Goal: Entertainment & Leisure: Consume media (video, audio)

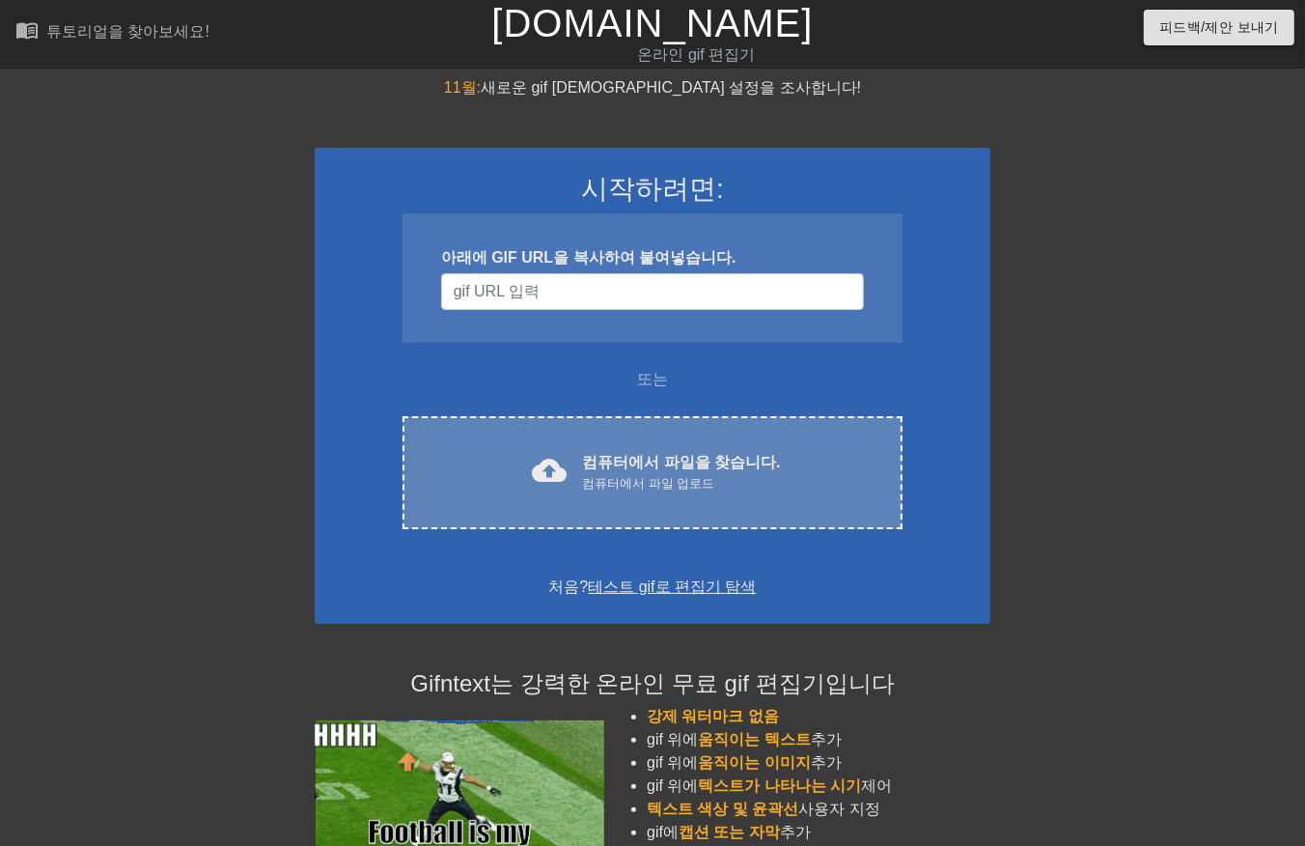
click at [680, 454] on font "컴퓨터에서 파일을 찾습니다." at bounding box center [681, 462] width 198 height 16
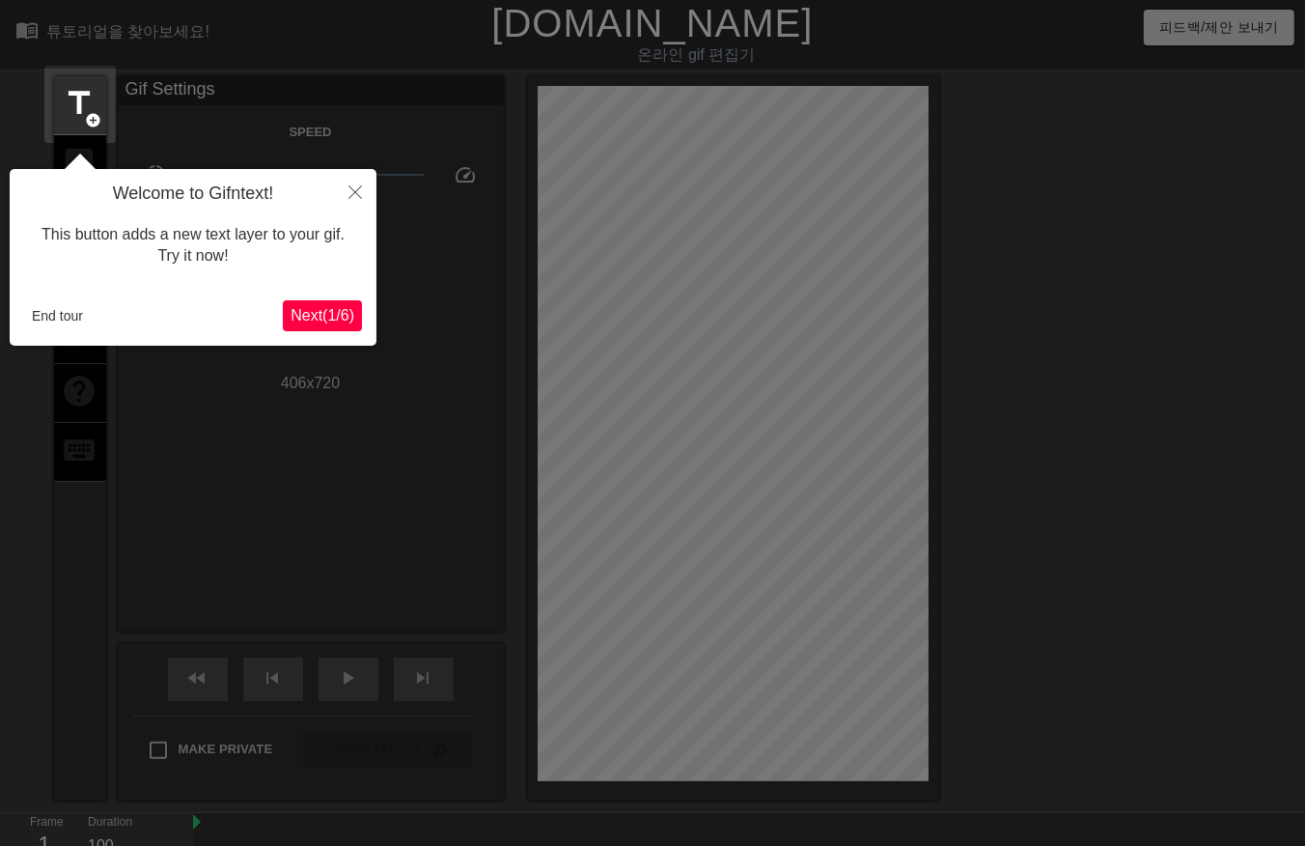
scroll to position [46, 0]
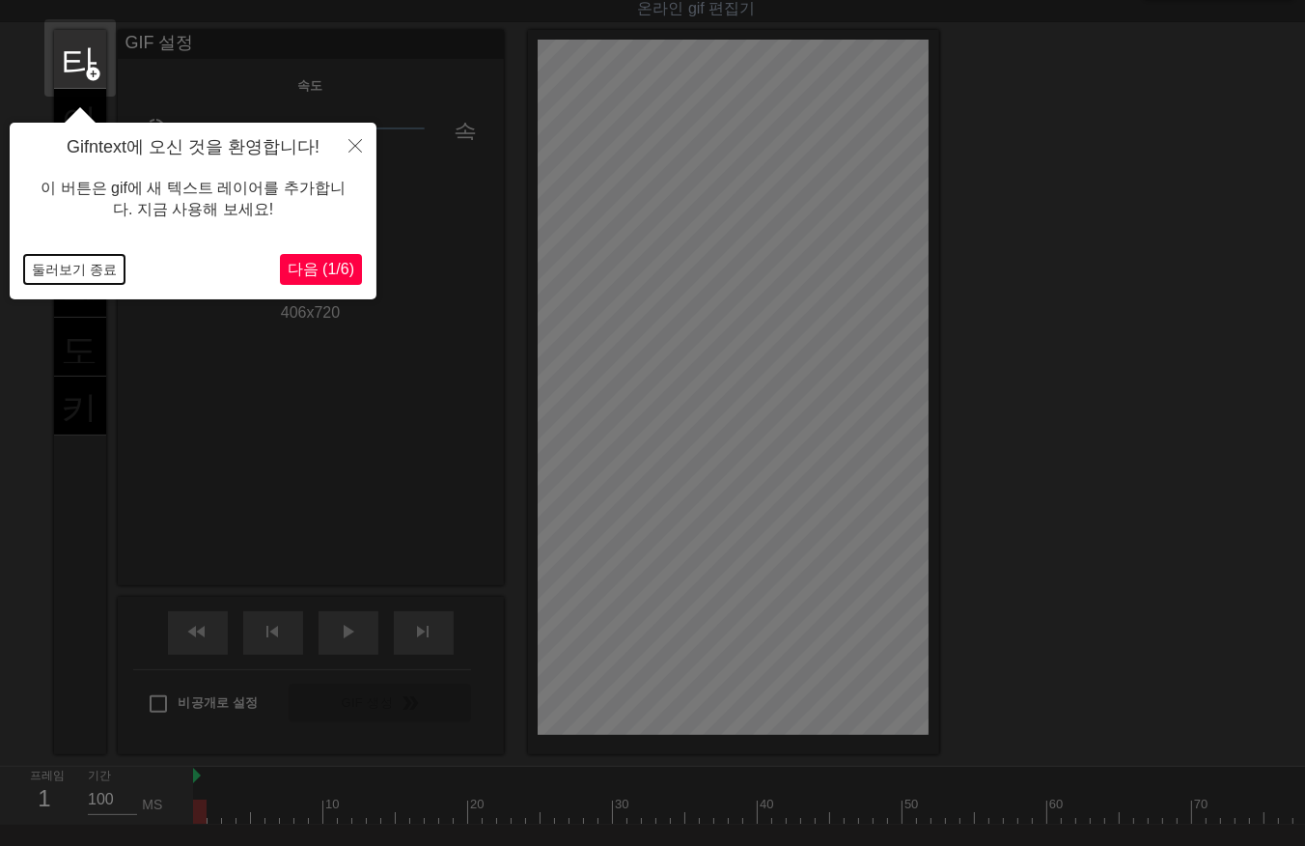
click at [68, 268] on button "둘러보기 종료" at bounding box center [74, 269] width 100 height 29
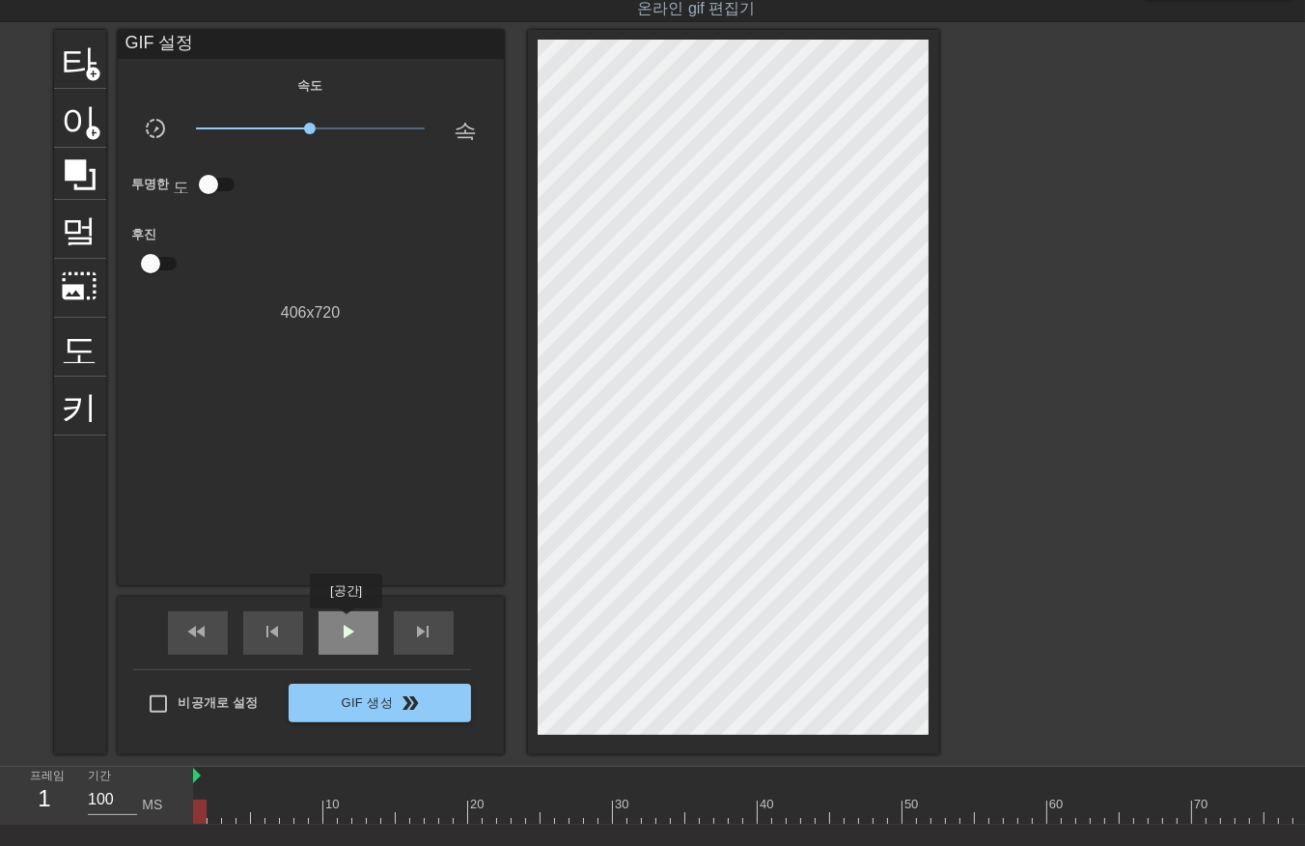
click at [348, 622] on span "play_arrow" at bounding box center [348, 631] width 23 height 23
click at [337, 638] on span "일시 중지" at bounding box center [348, 631] width 23 height 23
click at [196, 805] on div at bounding box center [1018, 811] width 1651 height 24
click at [210, 811] on div at bounding box center [1018, 811] width 1651 height 24
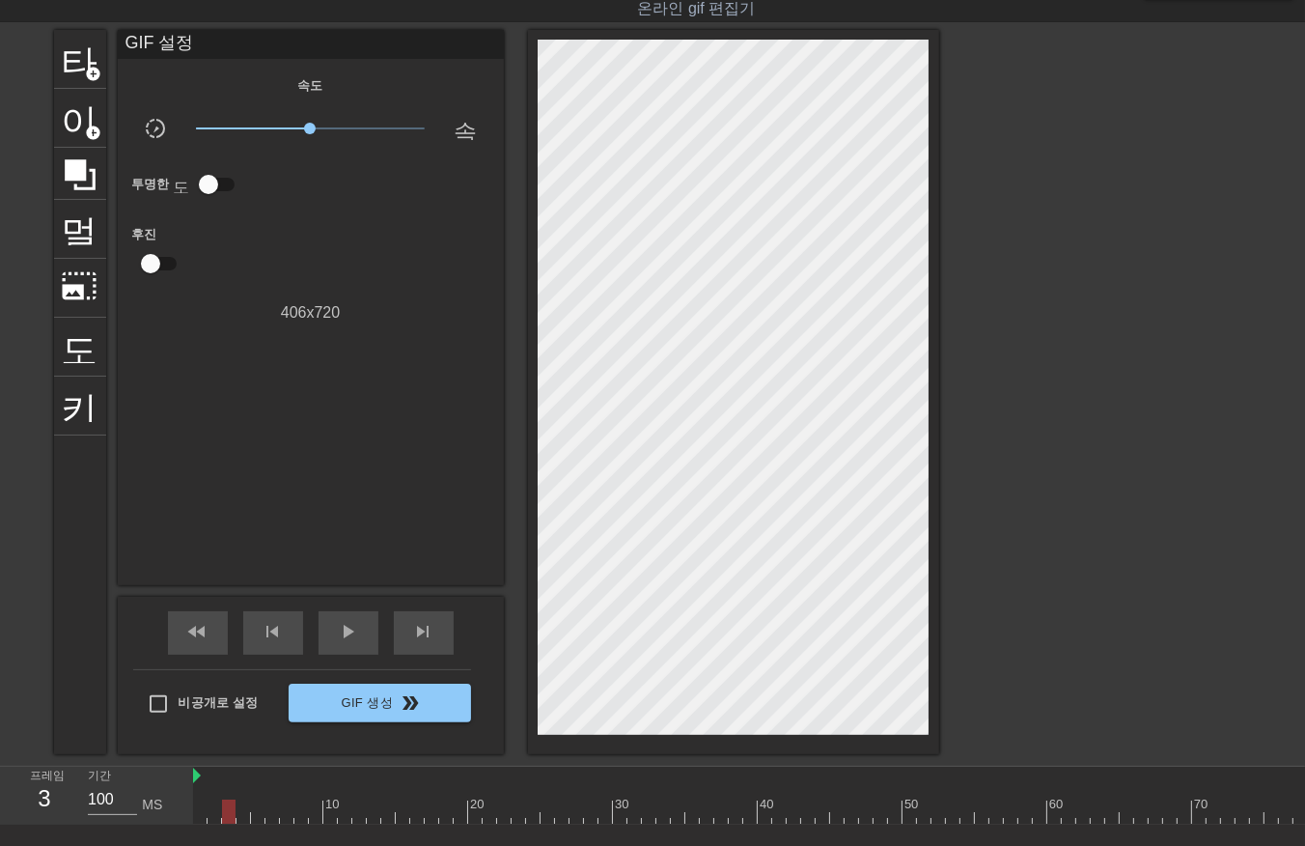
click at [228, 813] on div at bounding box center [1018, 811] width 1651 height 24
click at [238, 811] on div at bounding box center [1018, 811] width 1651 height 24
click at [255, 818] on div at bounding box center [1018, 811] width 1651 height 24
drag, startPoint x: 268, startPoint y: 808, endPoint x: 277, endPoint y: 822, distance: 16.1
click at [268, 809] on div at bounding box center [1018, 811] width 1651 height 24
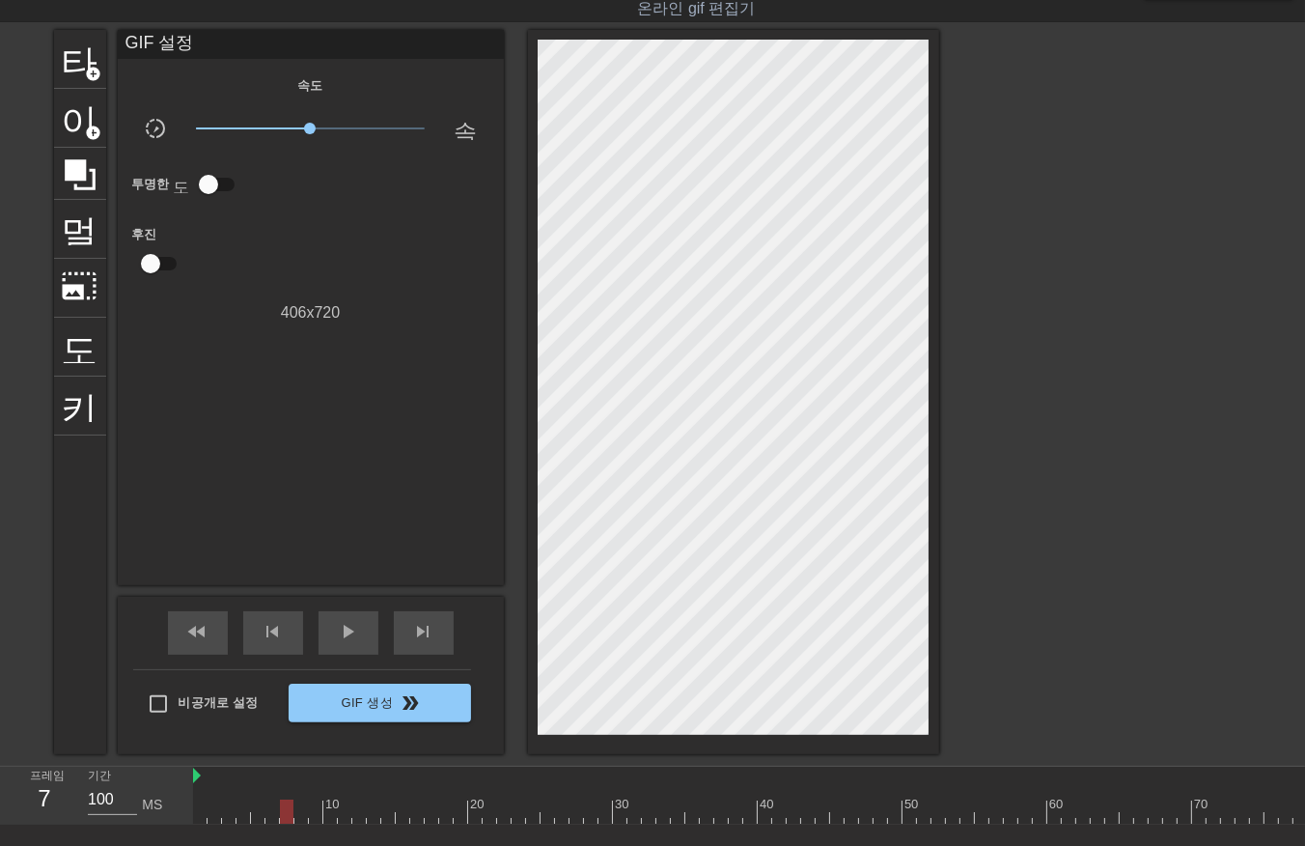
drag, startPoint x: 284, startPoint y: 812, endPoint x: 300, endPoint y: 821, distance: 18.6
click at [285, 815] on div at bounding box center [1018, 811] width 1651 height 24
click at [296, 808] on div at bounding box center [1018, 811] width 1651 height 24
click at [314, 811] on div at bounding box center [1018, 811] width 1651 height 24
click at [323, 809] on div at bounding box center [1018, 811] width 1651 height 24
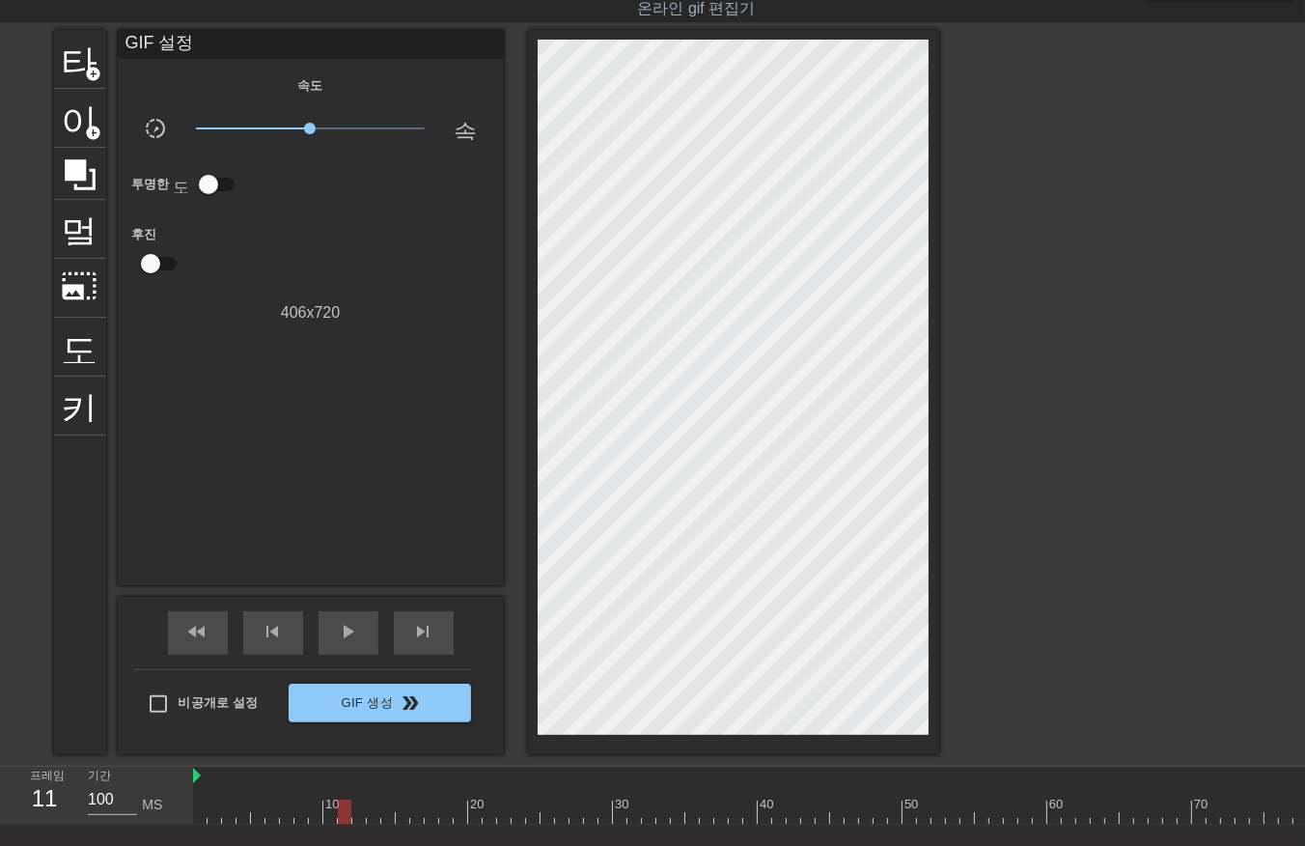
drag, startPoint x: 340, startPoint y: 808, endPoint x: 354, endPoint y: 817, distance: 16.9
click at [340, 811] on div at bounding box center [1018, 811] width 1651 height 24
click at [355, 814] on div at bounding box center [1018, 811] width 1651 height 24
click at [367, 811] on div at bounding box center [1018, 811] width 1651 height 24
drag, startPoint x: 387, startPoint y: 804, endPoint x: 390, endPoint y: 824, distance: 20.5
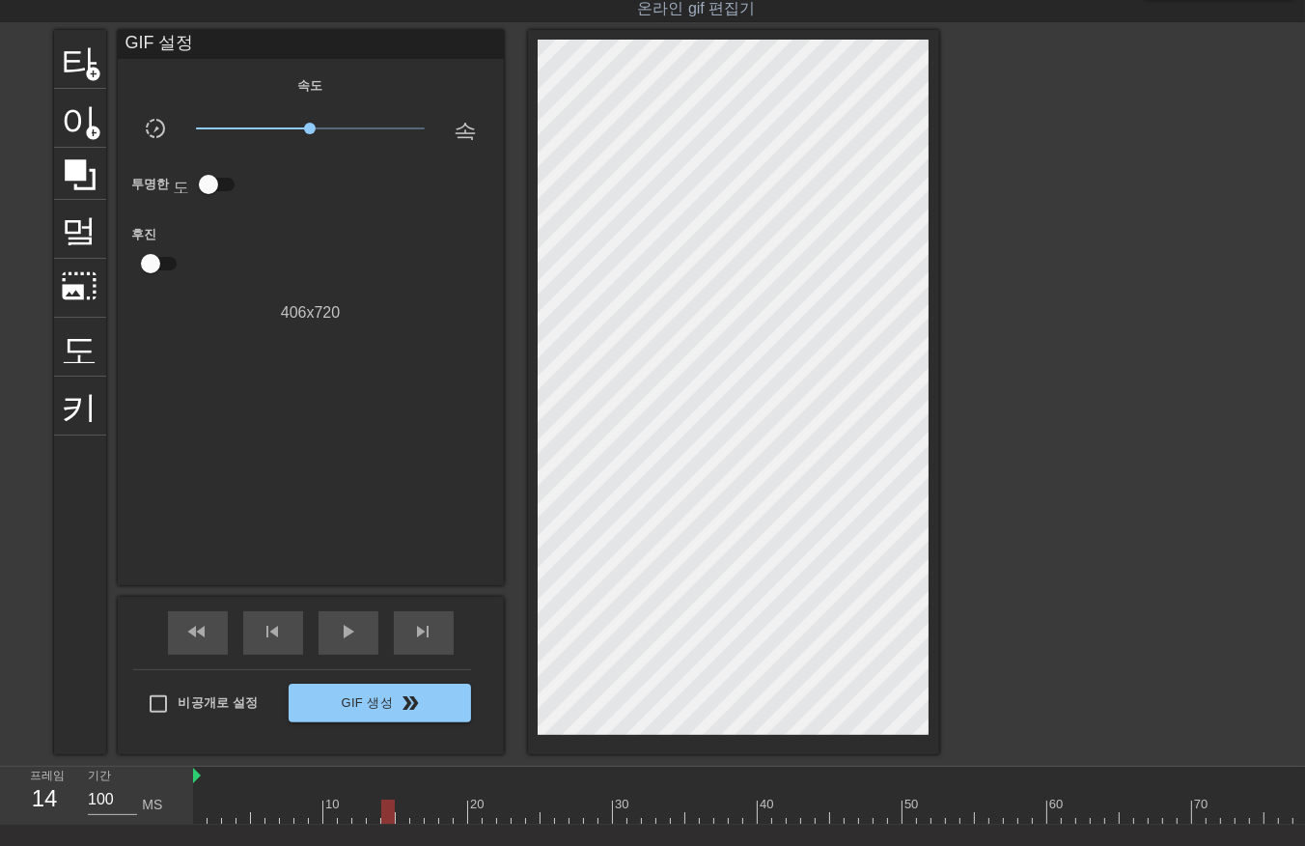
click at [387, 808] on div at bounding box center [1018, 811] width 1651 height 24
drag, startPoint x: 397, startPoint y: 811, endPoint x: 403, endPoint y: 823, distance: 13.8
click at [398, 815] on div at bounding box center [1018, 811] width 1651 height 24
click at [412, 812] on div at bounding box center [1018, 811] width 1651 height 24
click at [428, 809] on div at bounding box center [1018, 811] width 1651 height 24
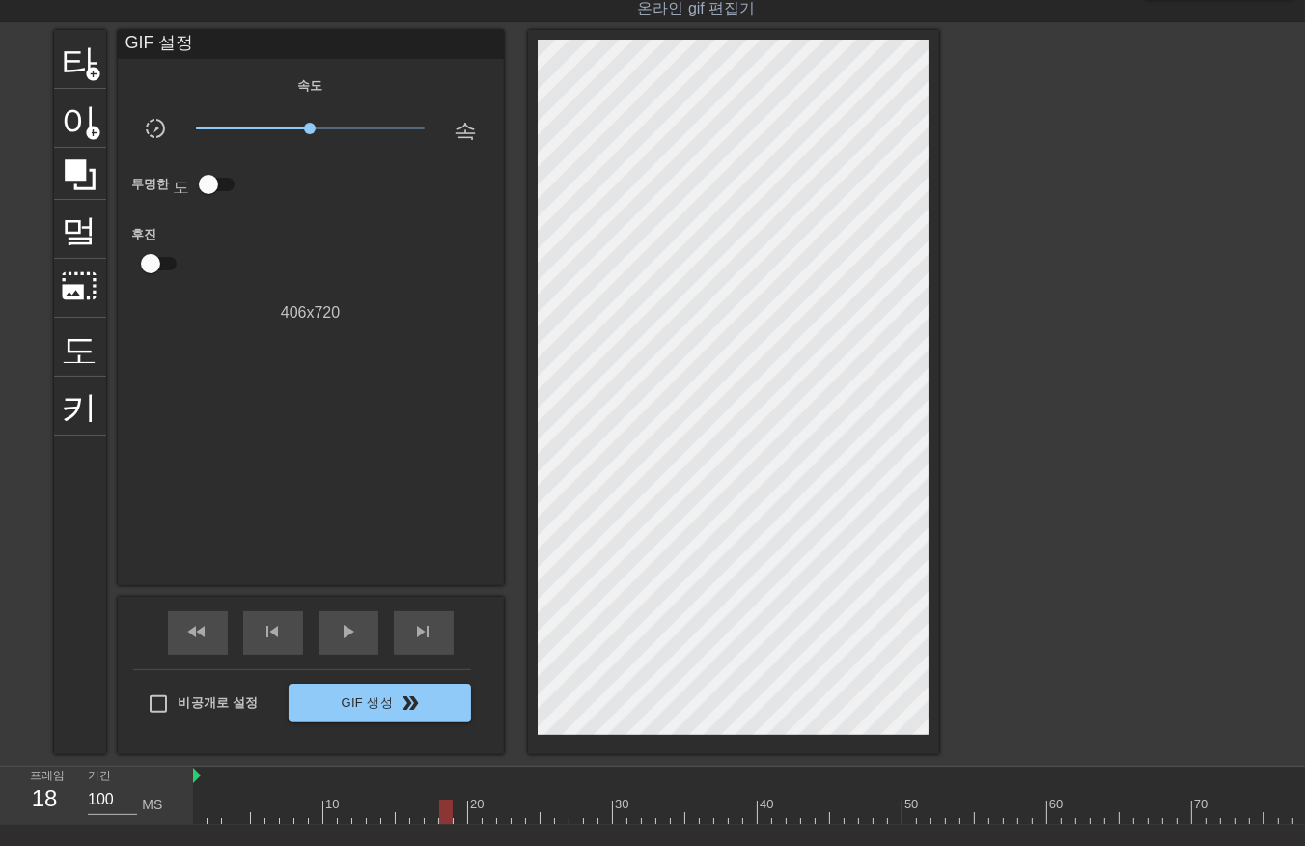
click at [444, 806] on div at bounding box center [1018, 811] width 1651 height 24
click at [460, 803] on div at bounding box center [1018, 811] width 1651 height 24
click at [475, 811] on div at bounding box center [1018, 811] width 1651 height 24
click at [489, 813] on div at bounding box center [1018, 811] width 1651 height 24
drag, startPoint x: 500, startPoint y: 812, endPoint x: 510, endPoint y: 824, distance: 15.8
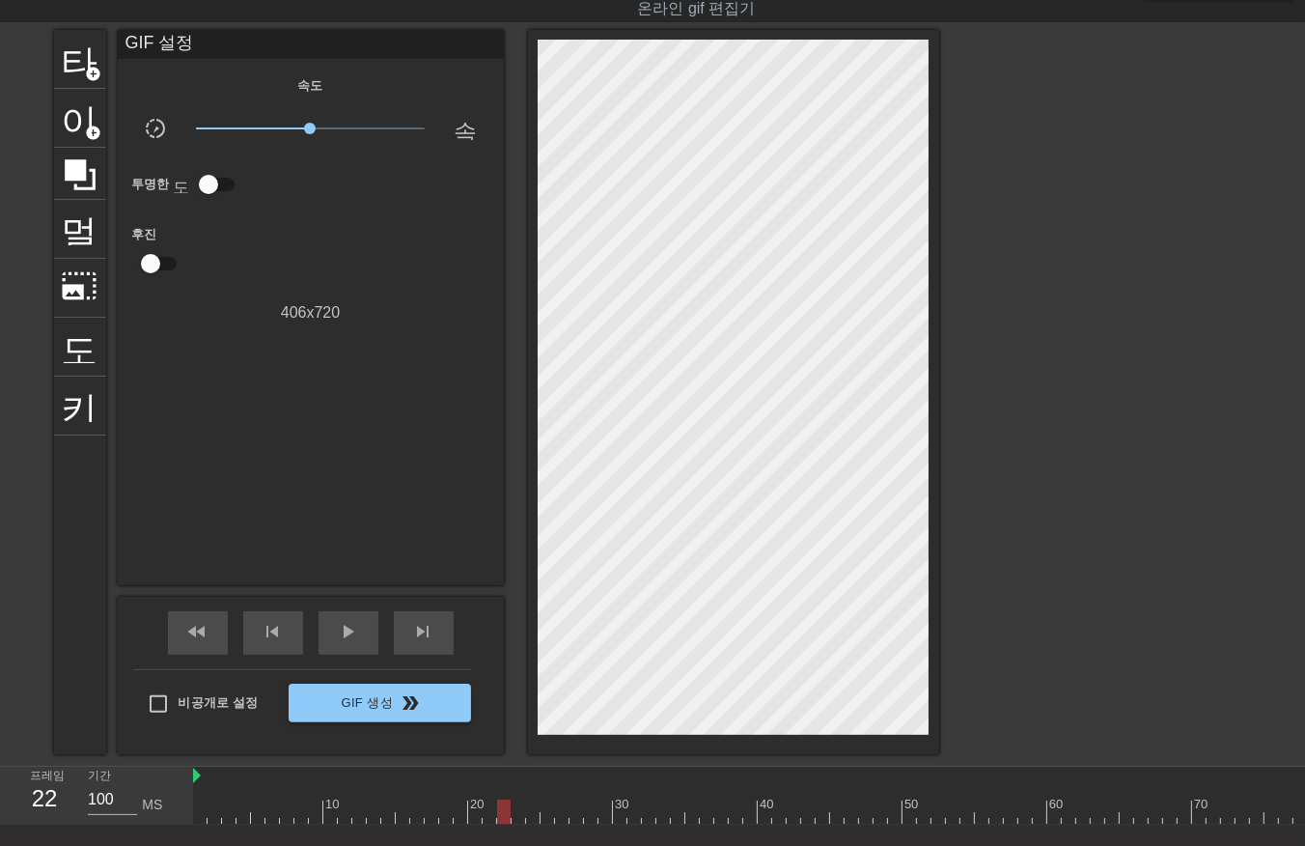
click at [502, 817] on div at bounding box center [1018, 811] width 1651 height 24
drag, startPoint x: 516, startPoint y: 811, endPoint x: 518, endPoint y: 822, distance: 11.9
click at [516, 819] on div at bounding box center [1018, 811] width 1651 height 24
click at [531, 815] on div at bounding box center [1018, 811] width 1651 height 24
click at [543, 816] on div at bounding box center [1018, 811] width 1651 height 24
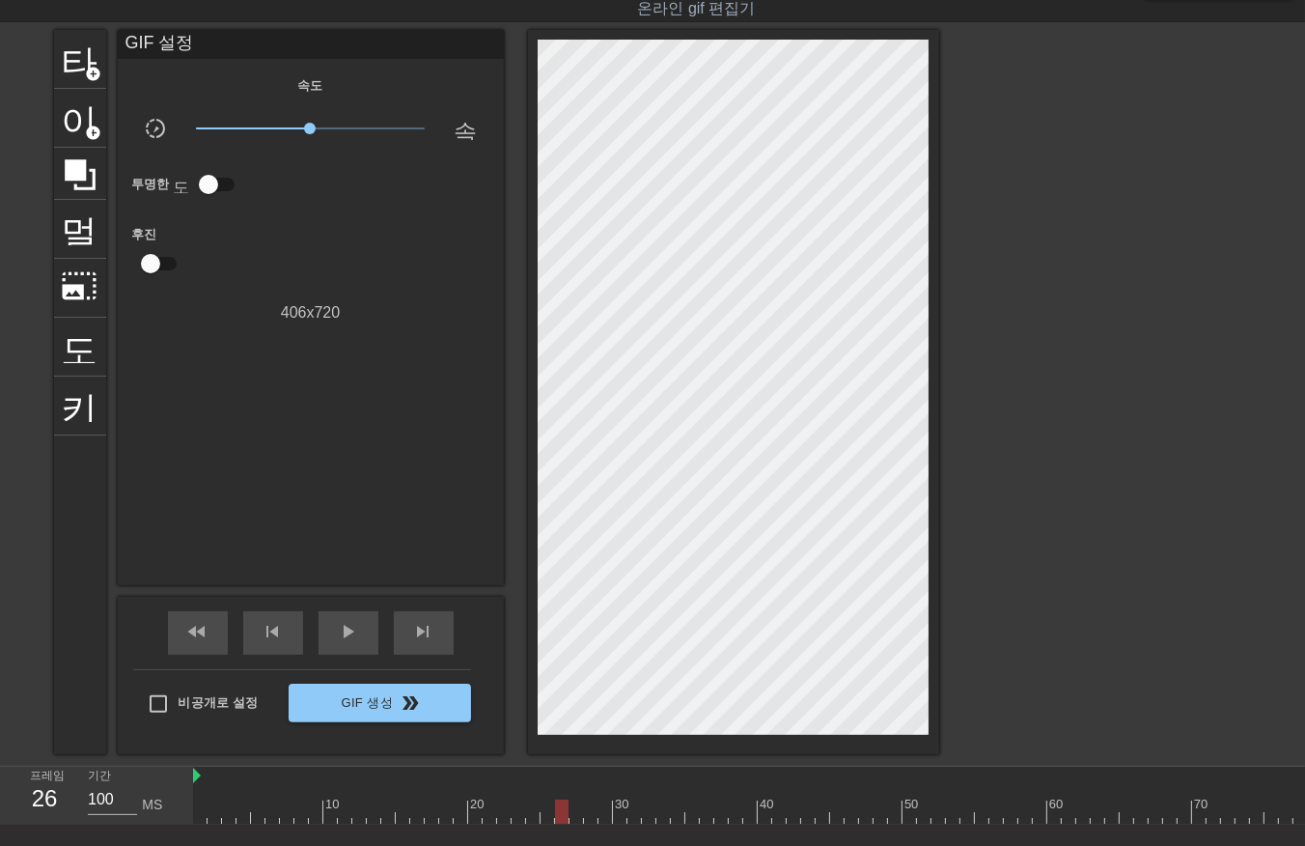
drag, startPoint x: 563, startPoint y: 811, endPoint x: 557, endPoint y: 827, distance: 17.4
click at [562, 817] on div at bounding box center [1018, 811] width 1651 height 24
drag, startPoint x: 575, startPoint y: 808, endPoint x: 573, endPoint y: 818, distance: 9.8
click at [573, 815] on div at bounding box center [1018, 811] width 1651 height 24
drag, startPoint x: 584, startPoint y: 813, endPoint x: 600, endPoint y: 814, distance: 16.4
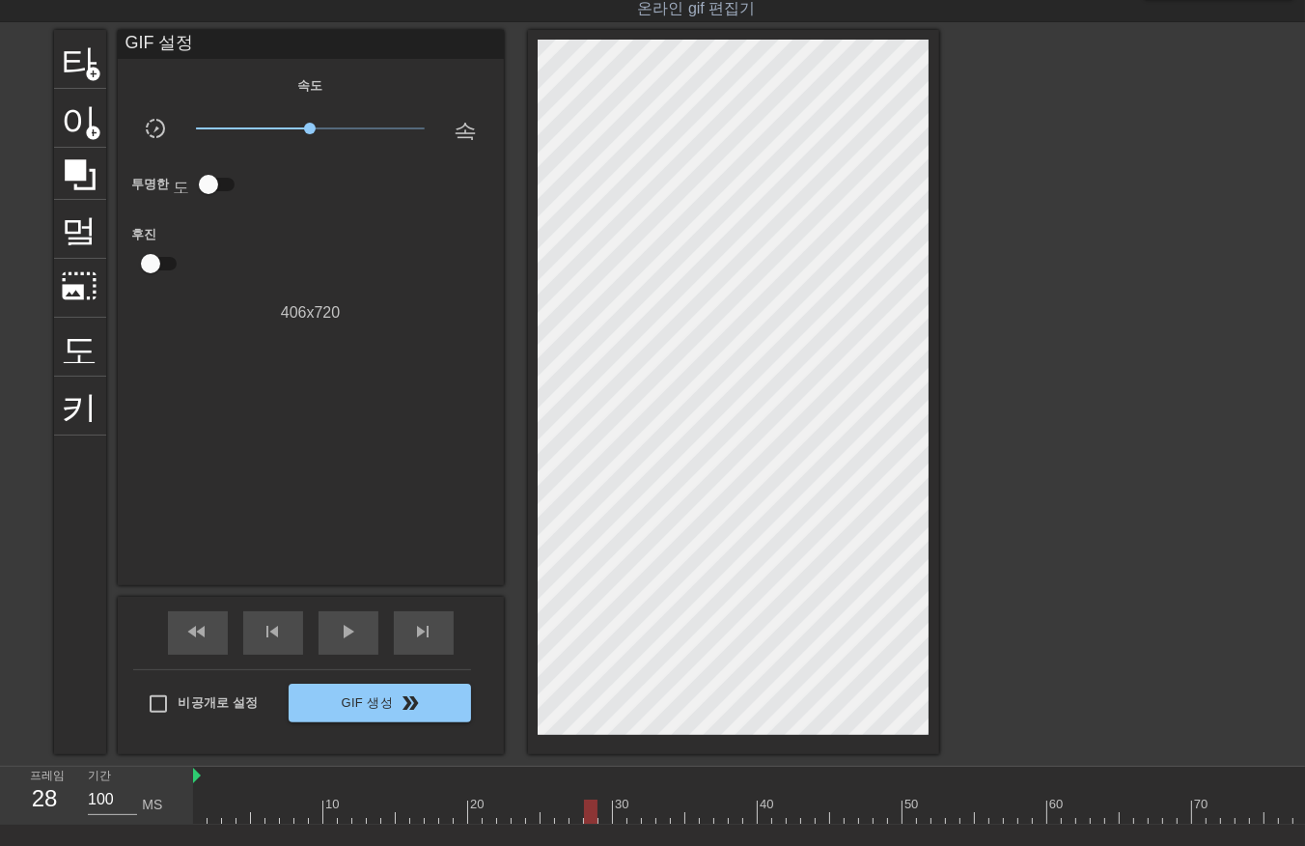
click at [586, 816] on div at bounding box center [1018, 811] width 1651 height 24
click at [600, 809] on div at bounding box center [1018, 811] width 1651 height 24
click at [616, 812] on div at bounding box center [1018, 811] width 1651 height 24
drag, startPoint x: 630, startPoint y: 808, endPoint x: 638, endPoint y: 822, distance: 15.6
click at [633, 814] on div at bounding box center [1018, 811] width 1651 height 24
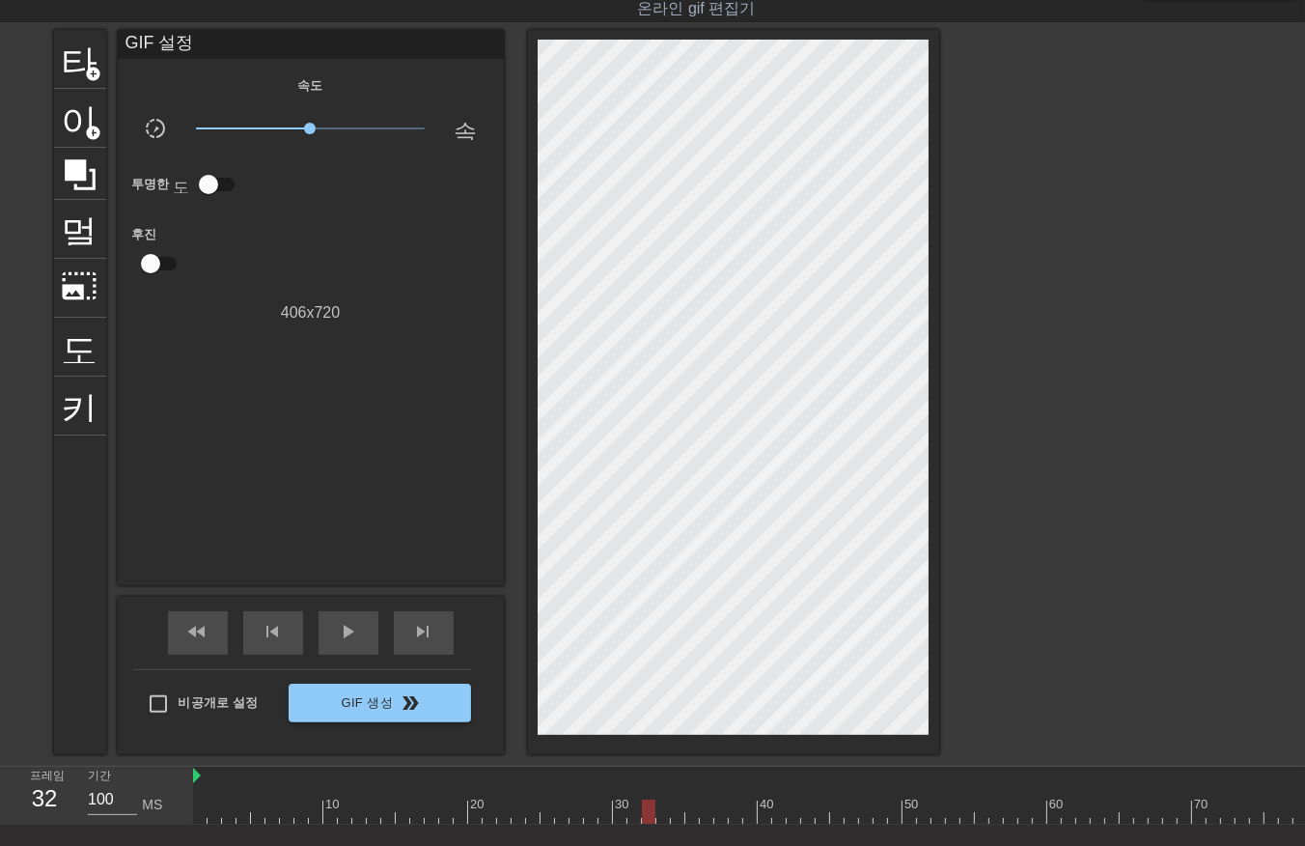
drag, startPoint x: 647, startPoint y: 807, endPoint x: 656, endPoint y: 814, distance: 11.8
click at [645, 811] on div at bounding box center [1018, 811] width 1651 height 24
click at [656, 813] on div at bounding box center [1018, 811] width 1651 height 24
drag, startPoint x: 674, startPoint y: 805, endPoint x: 677, endPoint y: 818, distance: 12.9
click at [674, 814] on div at bounding box center [1018, 811] width 1651 height 24
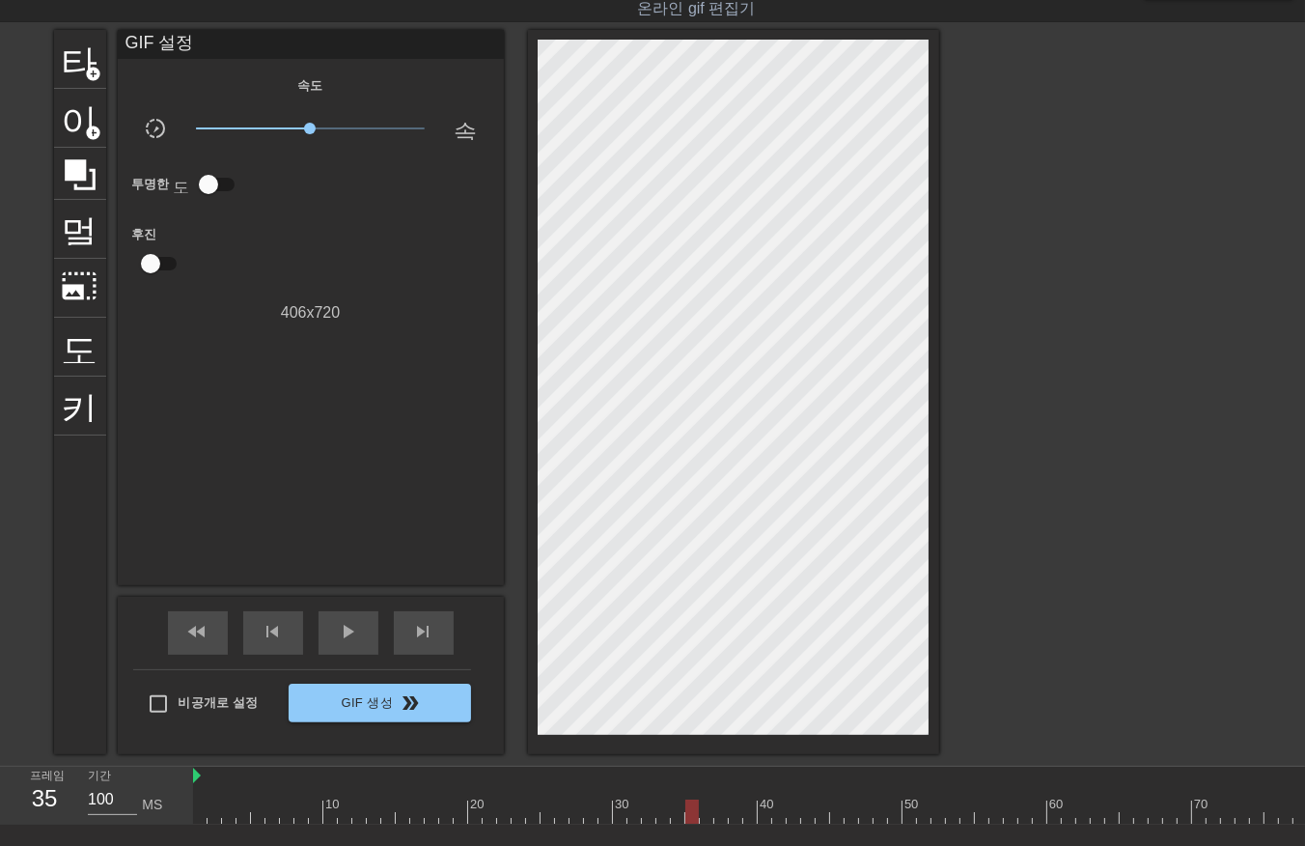
drag, startPoint x: 688, startPoint y: 809, endPoint x: 696, endPoint y: 823, distance: 16.4
click at [690, 821] on div at bounding box center [1018, 811] width 1651 height 24
drag, startPoint x: 706, startPoint y: 808, endPoint x: 718, endPoint y: 814, distance: 13.8
click at [703, 816] on div at bounding box center [1018, 811] width 1651 height 24
click at [718, 814] on div at bounding box center [1018, 811] width 1651 height 24
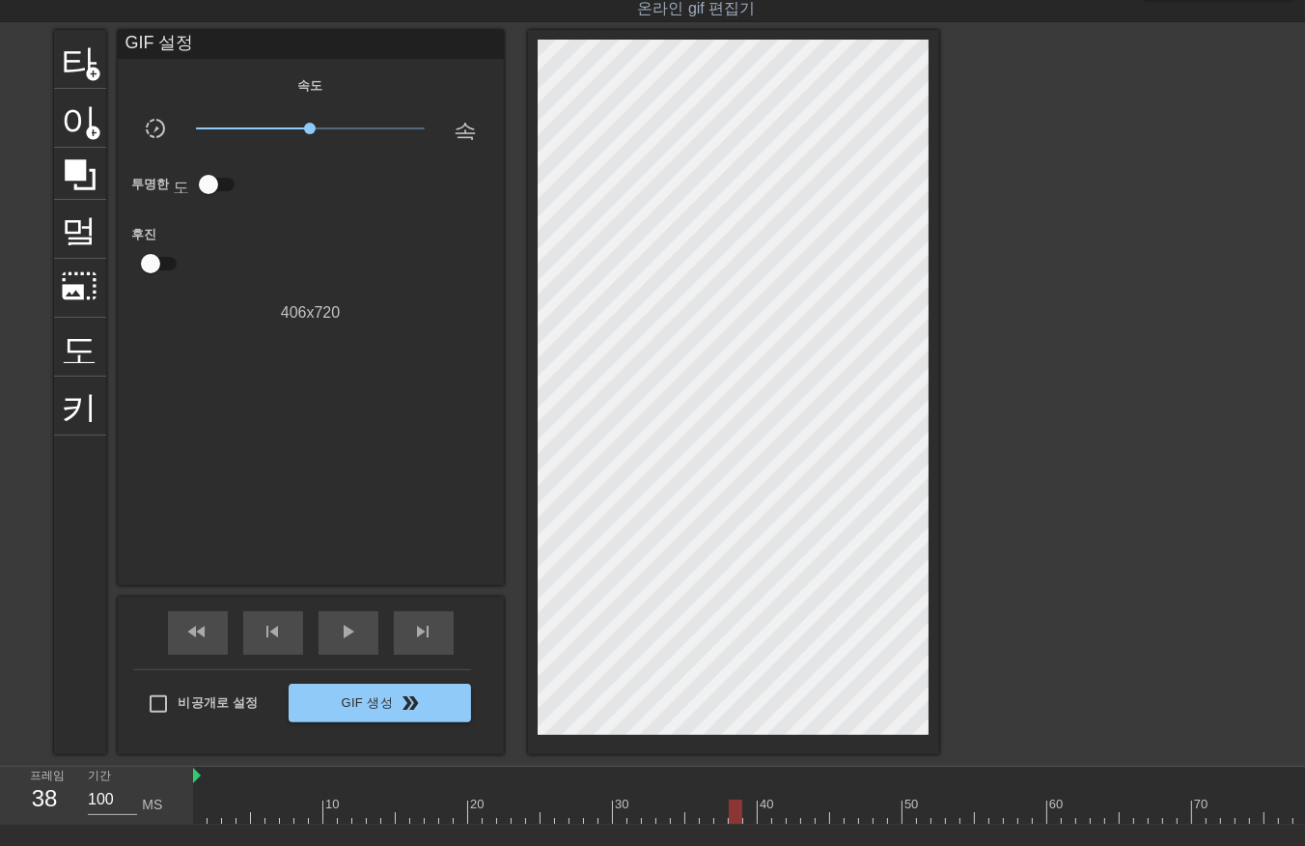
click at [731, 809] on div at bounding box center [1018, 811] width 1651 height 24
click at [744, 809] on div at bounding box center [1018, 811] width 1651 height 24
drag, startPoint x: 761, startPoint y: 809, endPoint x: 763, endPoint y: 821, distance: 11.7
click at [761, 817] on div at bounding box center [1018, 811] width 1651 height 24
drag, startPoint x: 775, startPoint y: 812, endPoint x: 784, endPoint y: 821, distance: 12.3
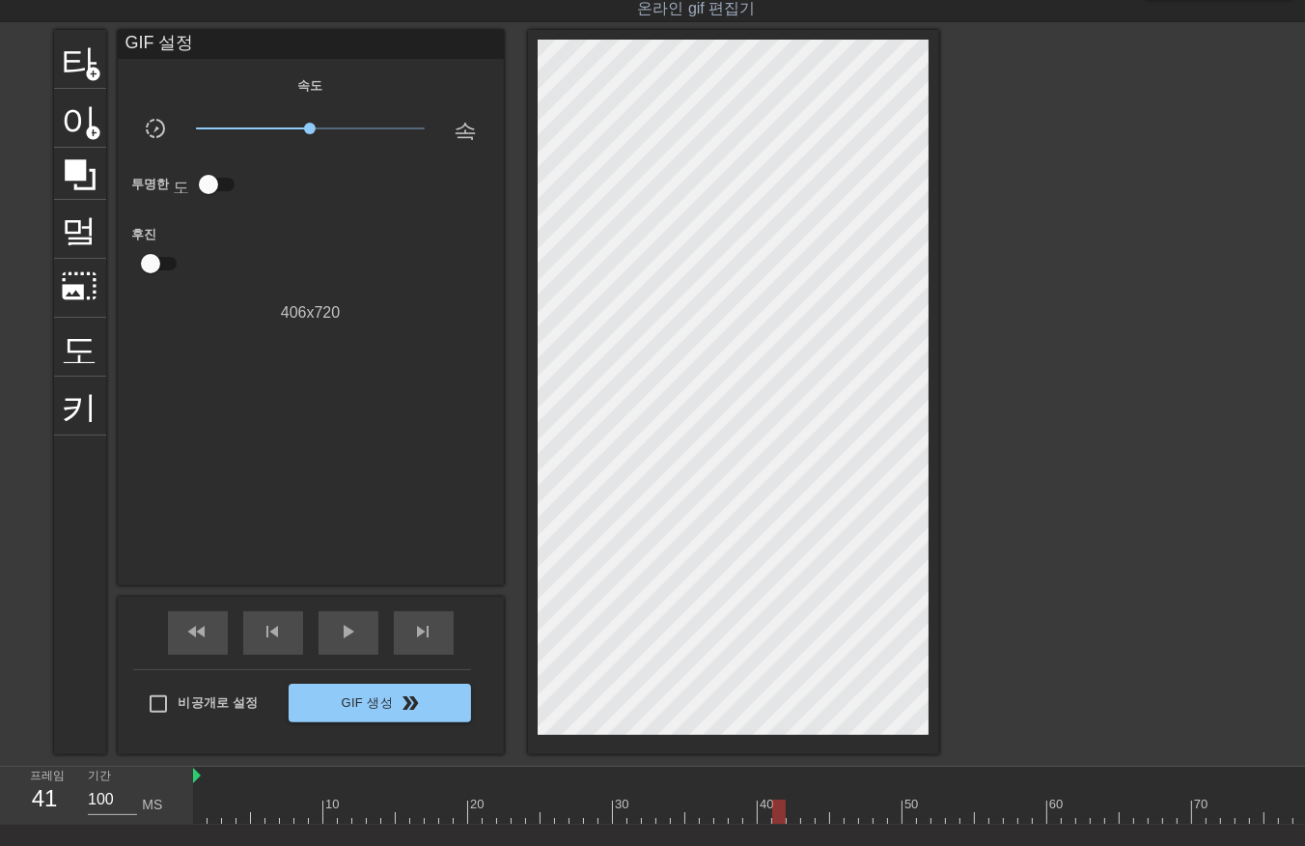
click at [775, 815] on div at bounding box center [1018, 811] width 1651 height 24
click at [793, 814] on div at bounding box center [1018, 811] width 1651 height 24
drag, startPoint x: 807, startPoint y: 806, endPoint x: 814, endPoint y: 819, distance: 14.3
click at [808, 812] on div at bounding box center [1018, 811] width 1651 height 24
click at [818, 817] on div at bounding box center [1018, 811] width 1651 height 24
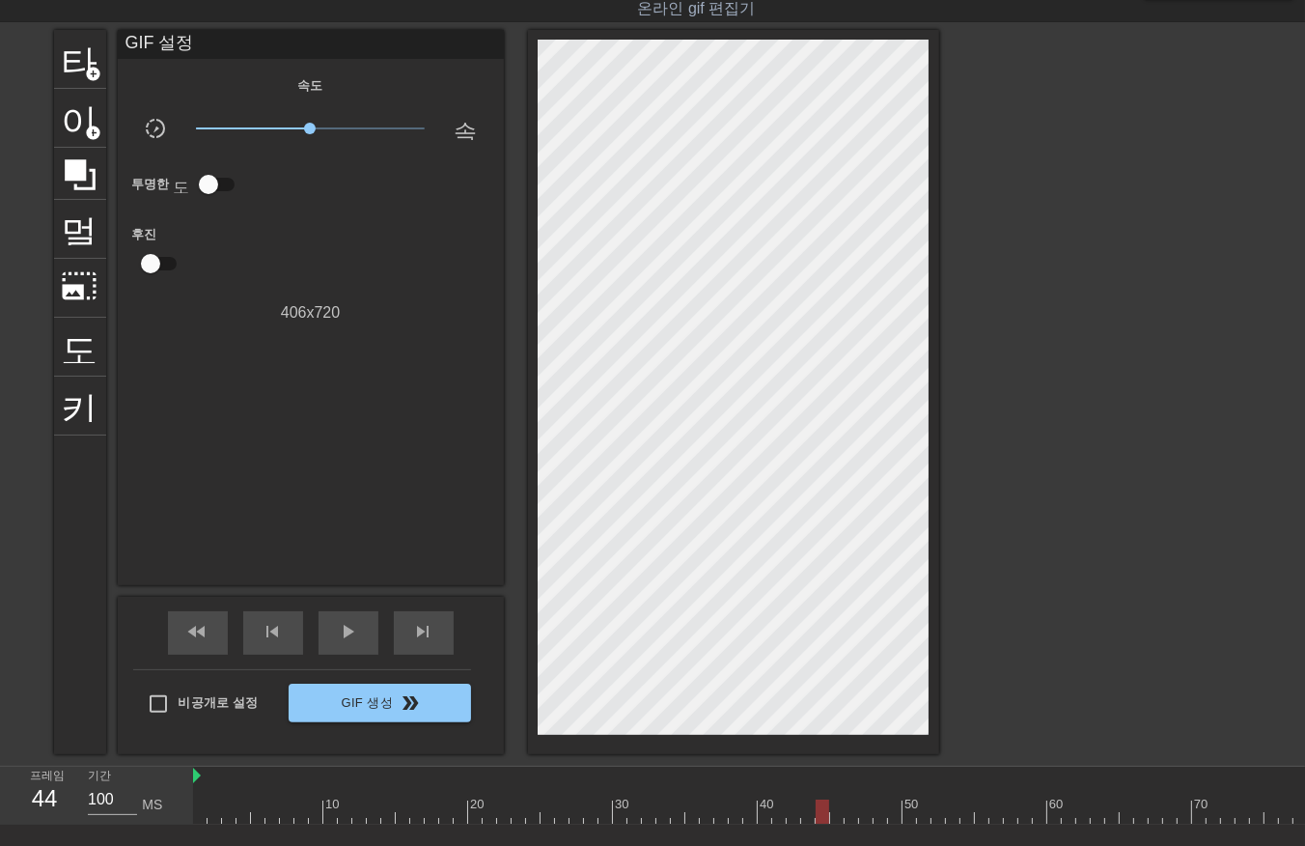
click at [833, 814] on div at bounding box center [1018, 811] width 1651 height 24
drag, startPoint x: 844, startPoint y: 811, endPoint x: 852, endPoint y: 822, distance: 13.7
click at [847, 819] on div at bounding box center [1018, 811] width 1651 height 24
click at [864, 808] on div at bounding box center [1018, 811] width 1651 height 24
click at [879, 807] on div at bounding box center [1018, 811] width 1651 height 24
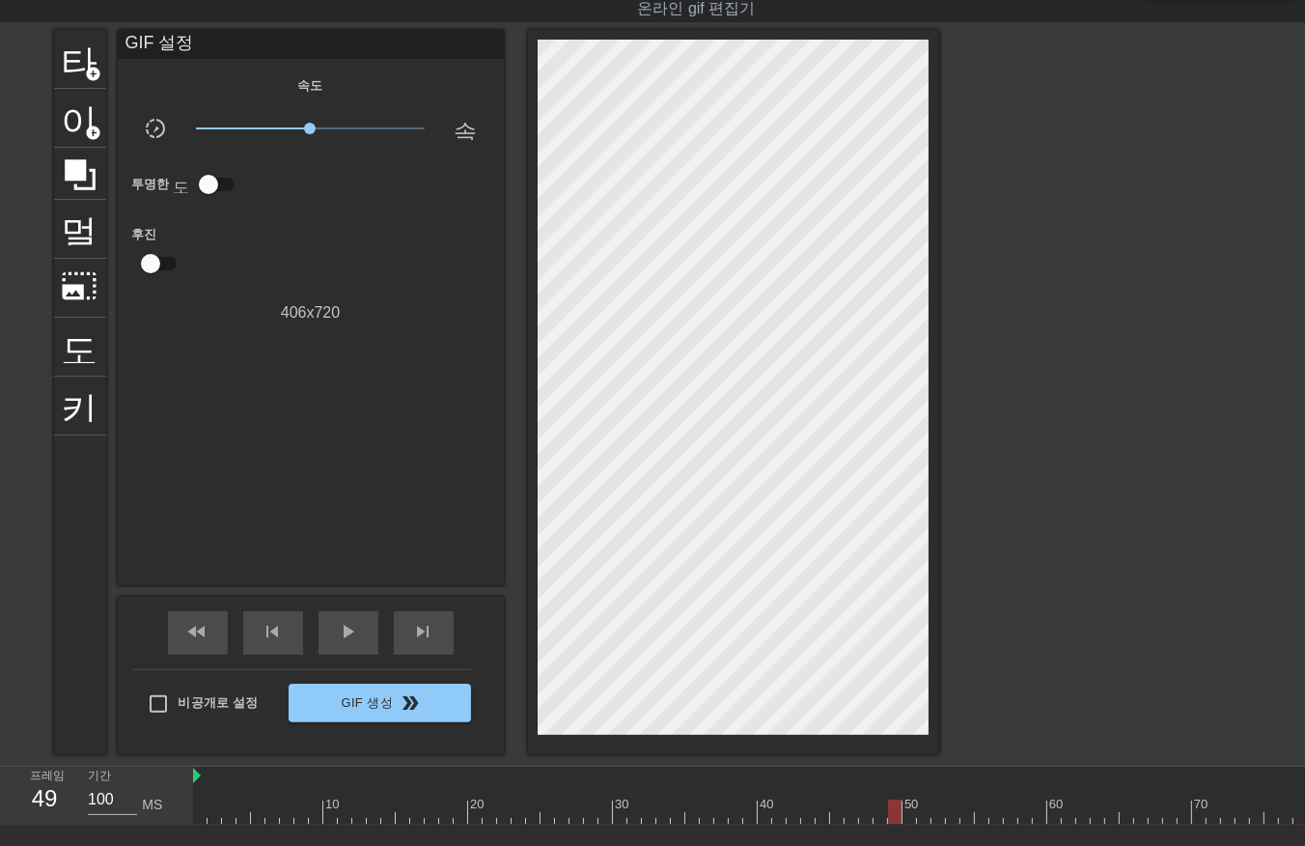
drag, startPoint x: 889, startPoint y: 807, endPoint x: 888, endPoint y: 819, distance: 11.6
click at [889, 813] on div at bounding box center [1018, 811] width 1651 height 24
click at [909, 814] on div at bounding box center [1018, 811] width 1651 height 24
click at [919, 813] on div at bounding box center [1018, 811] width 1651 height 24
drag, startPoint x: 933, startPoint y: 805, endPoint x: 942, endPoint y: 816, distance: 14.4
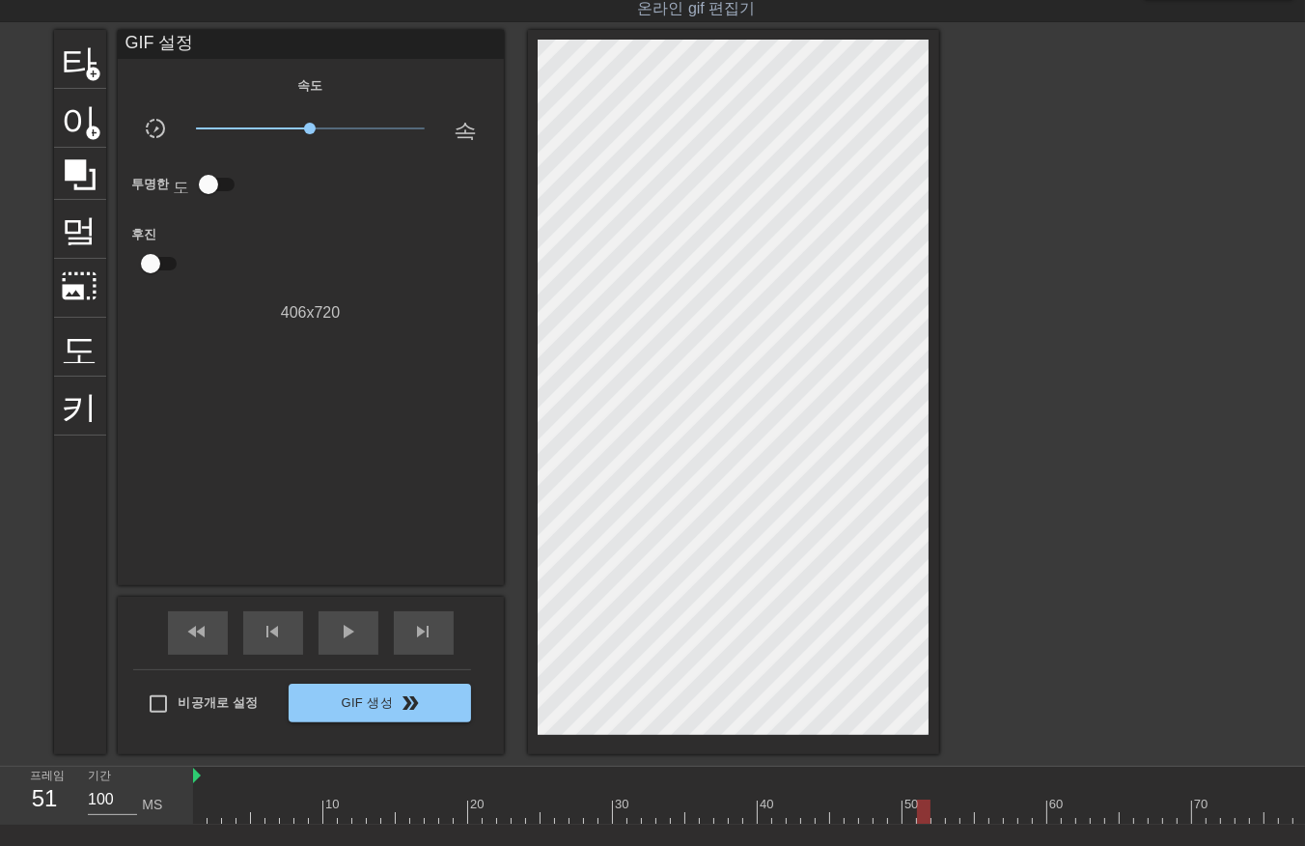
click at [939, 813] on div at bounding box center [1018, 811] width 1651 height 24
drag, startPoint x: 954, startPoint y: 807, endPoint x: 961, endPoint y: 822, distance: 17.3
click at [954, 816] on div at bounding box center [1018, 811] width 1651 height 24
drag, startPoint x: 966, startPoint y: 806, endPoint x: 967, endPoint y: 816, distance: 9.7
click at [967, 816] on div at bounding box center [1018, 811] width 1651 height 24
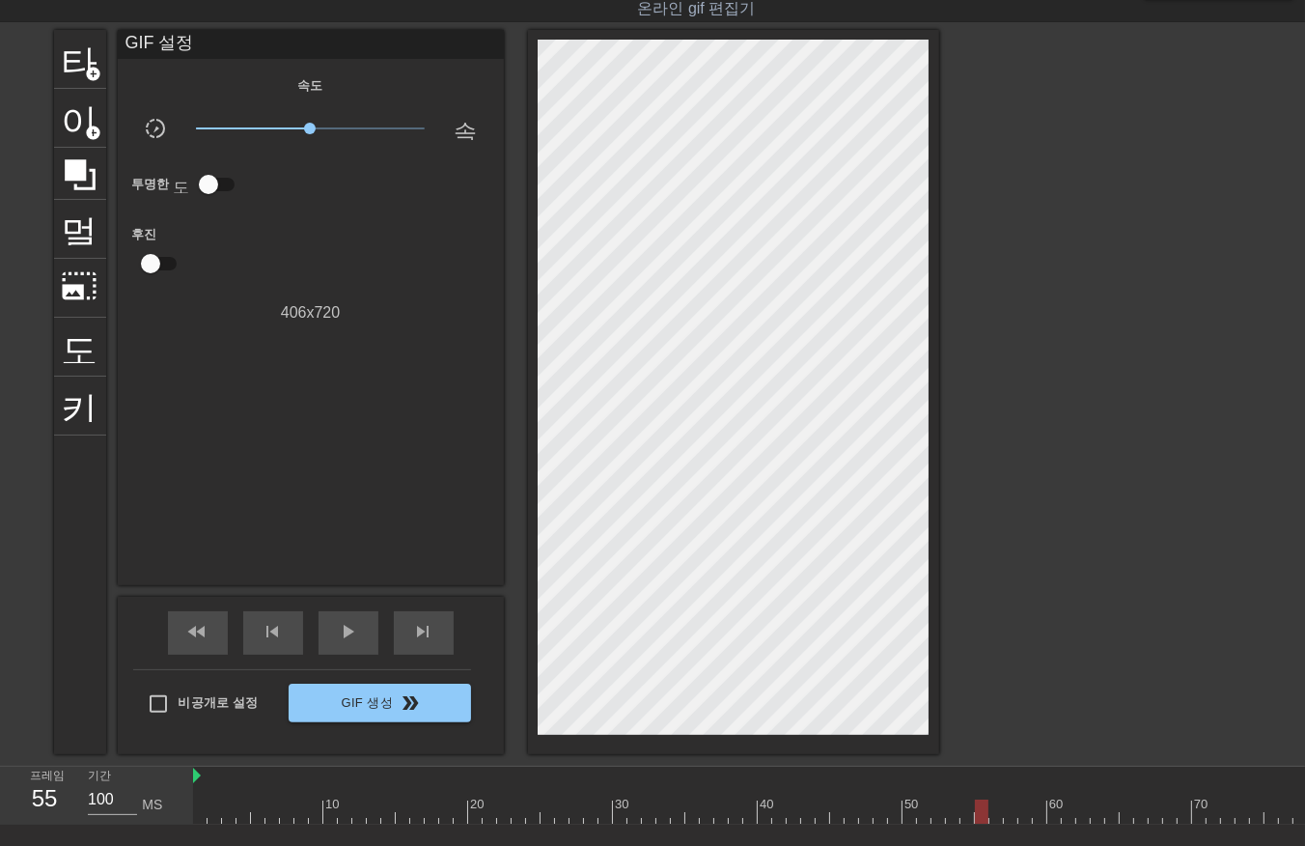
drag, startPoint x: 982, startPoint y: 807, endPoint x: 982, endPoint y: 822, distance: 14.5
click at [982, 812] on div at bounding box center [1018, 811] width 1651 height 24
drag, startPoint x: 994, startPoint y: 809, endPoint x: 1005, endPoint y: 825, distance: 19.5
click at [995, 817] on div at bounding box center [1018, 811] width 1651 height 24
click at [1006, 808] on div at bounding box center [1018, 811] width 1651 height 24
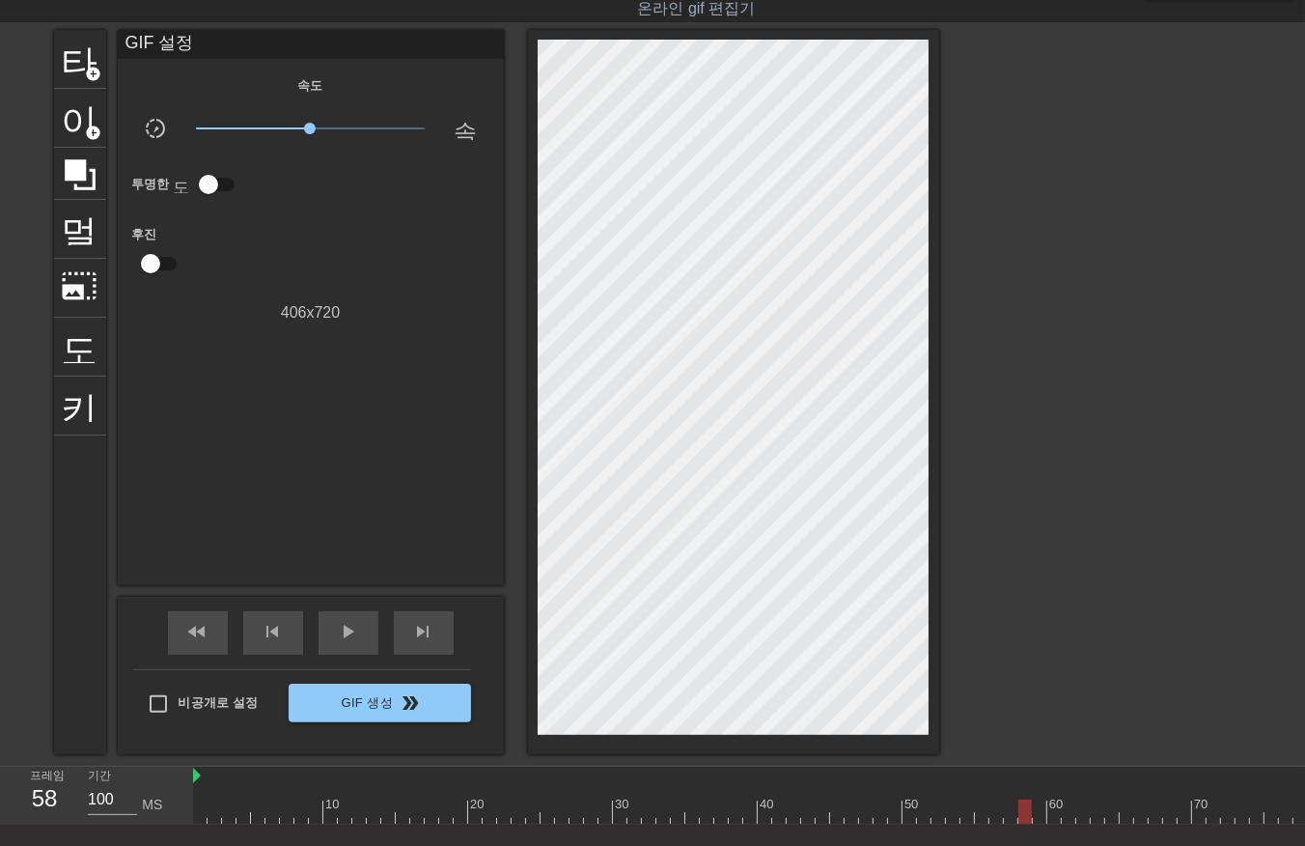
drag, startPoint x: 1017, startPoint y: 808, endPoint x: 1028, endPoint y: 818, distance: 14.4
click at [1018, 816] on div at bounding box center [1018, 811] width 1651 height 24
drag, startPoint x: 1034, startPoint y: 803, endPoint x: 1029, endPoint y: 822, distance: 19.0
click at [1030, 812] on div at bounding box center [1018, 811] width 1651 height 24
click at [1037, 813] on div at bounding box center [1018, 811] width 1651 height 24
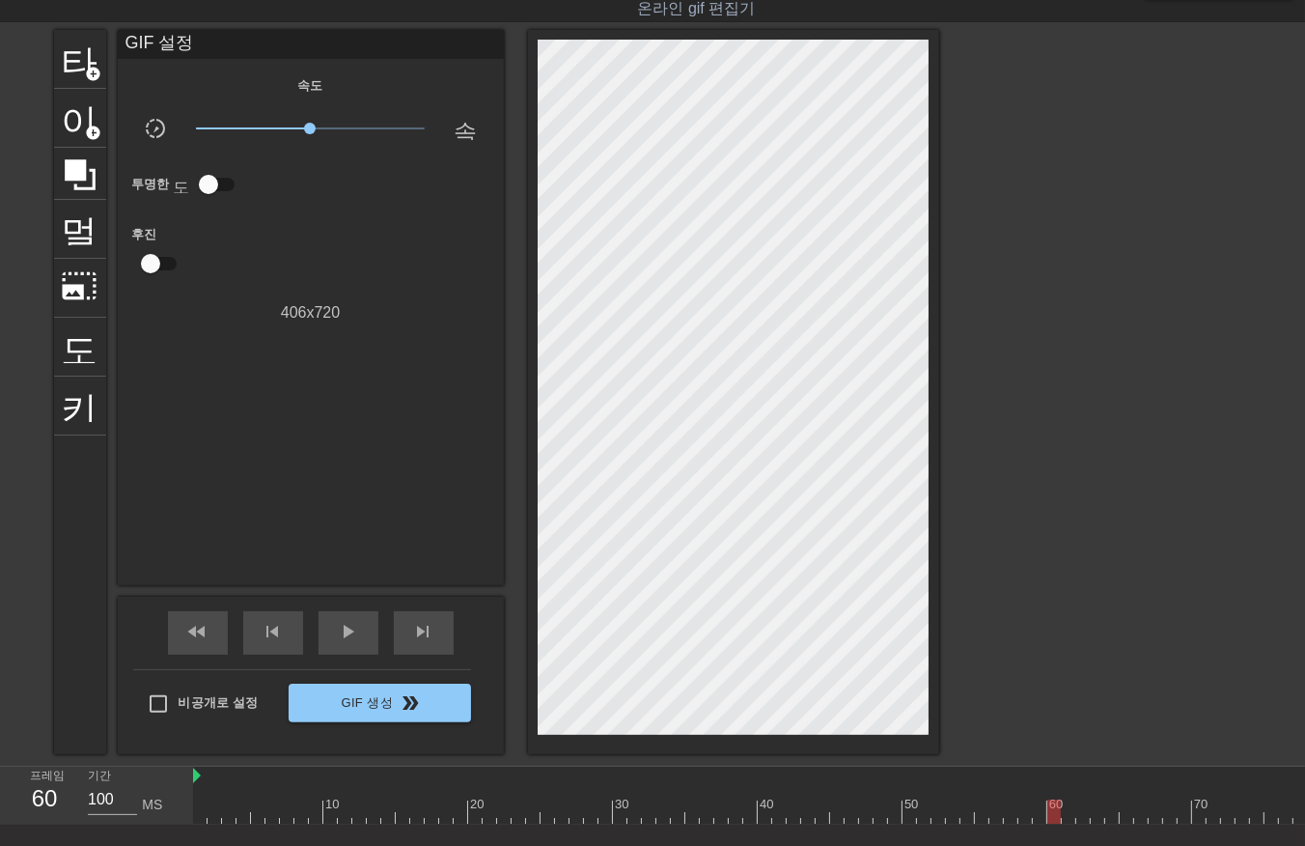
click at [1060, 814] on div at bounding box center [1018, 811] width 1651 height 24
click at [527, 813] on div at bounding box center [475, 811] width 1651 height 24
click at [536, 814] on div at bounding box center [475, 811] width 1651 height 24
drag, startPoint x: 550, startPoint y: 811, endPoint x: 553, endPoint y: 823, distance: 12.9
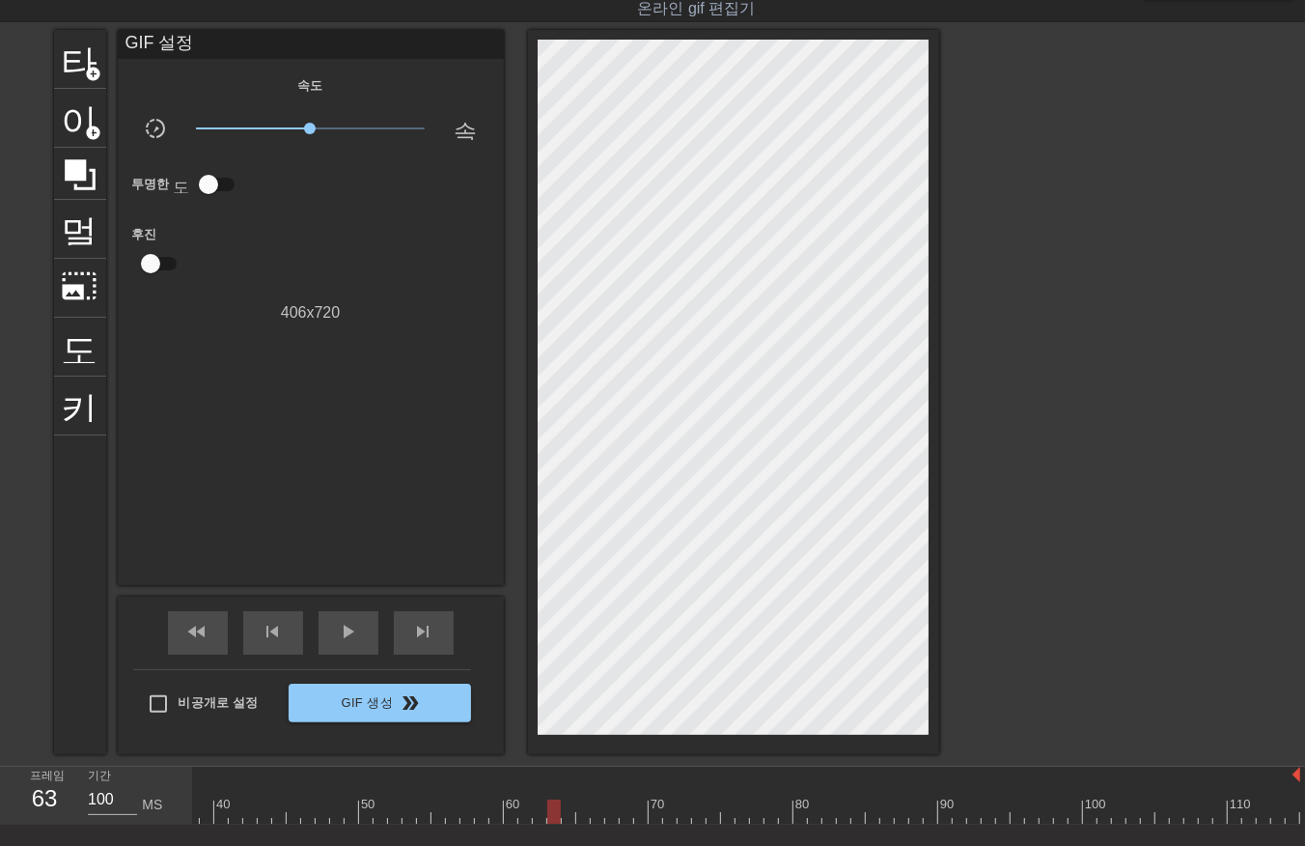
click at [548, 816] on div at bounding box center [475, 811] width 1651 height 24
drag, startPoint x: 562, startPoint y: 811, endPoint x: 568, endPoint y: 822, distance: 12.1
click at [563, 813] on div at bounding box center [475, 811] width 1651 height 24
drag, startPoint x: 581, startPoint y: 812, endPoint x: 587, endPoint y: 821, distance: 10.4
click at [583, 818] on div at bounding box center [475, 811] width 1651 height 24
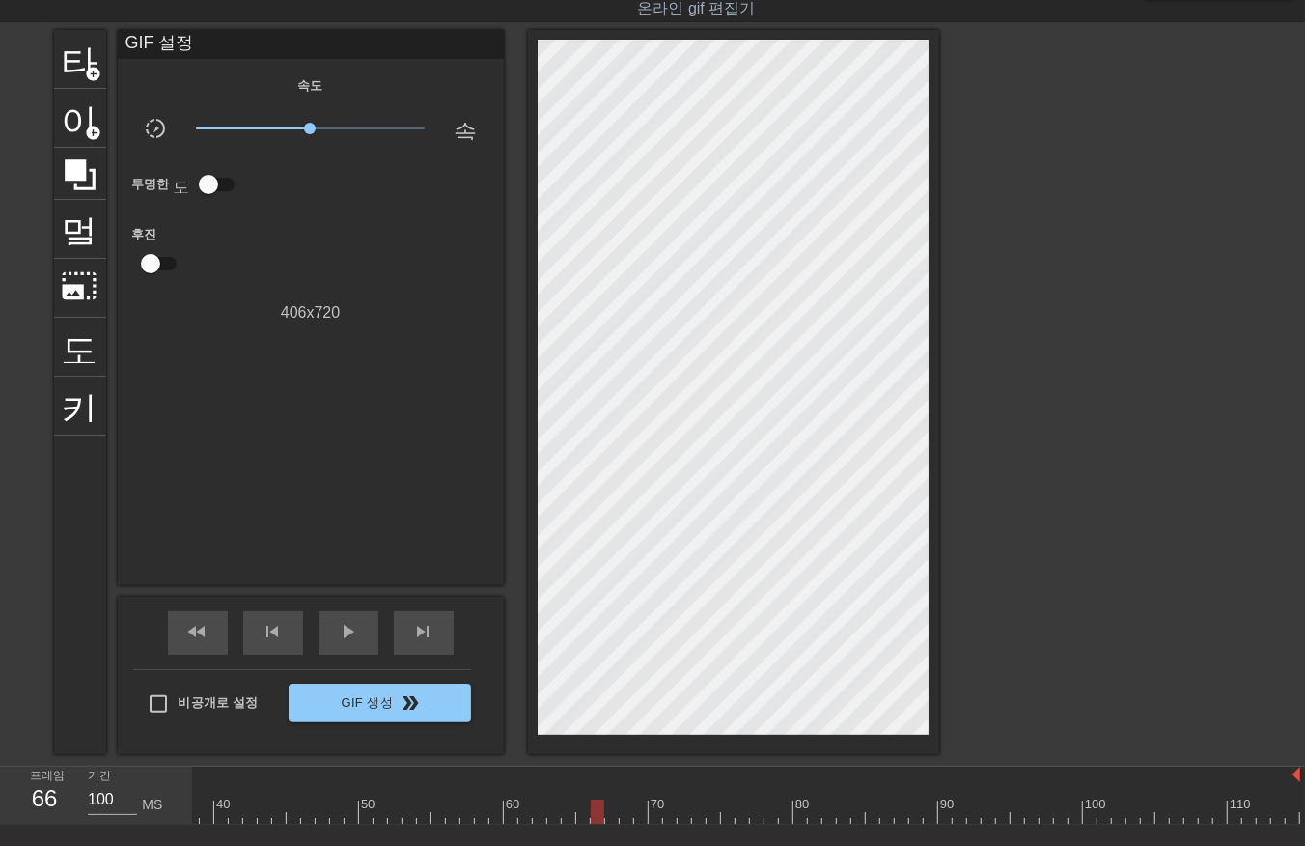
click at [596, 814] on div at bounding box center [475, 811] width 1651 height 24
click at [606, 811] on div at bounding box center [475, 811] width 1651 height 24
click at [623, 815] on div at bounding box center [475, 811] width 1651 height 24
drag, startPoint x: 640, startPoint y: 812, endPoint x: 639, endPoint y: 822, distance: 9.7
click at [640, 817] on div at bounding box center [475, 811] width 1651 height 24
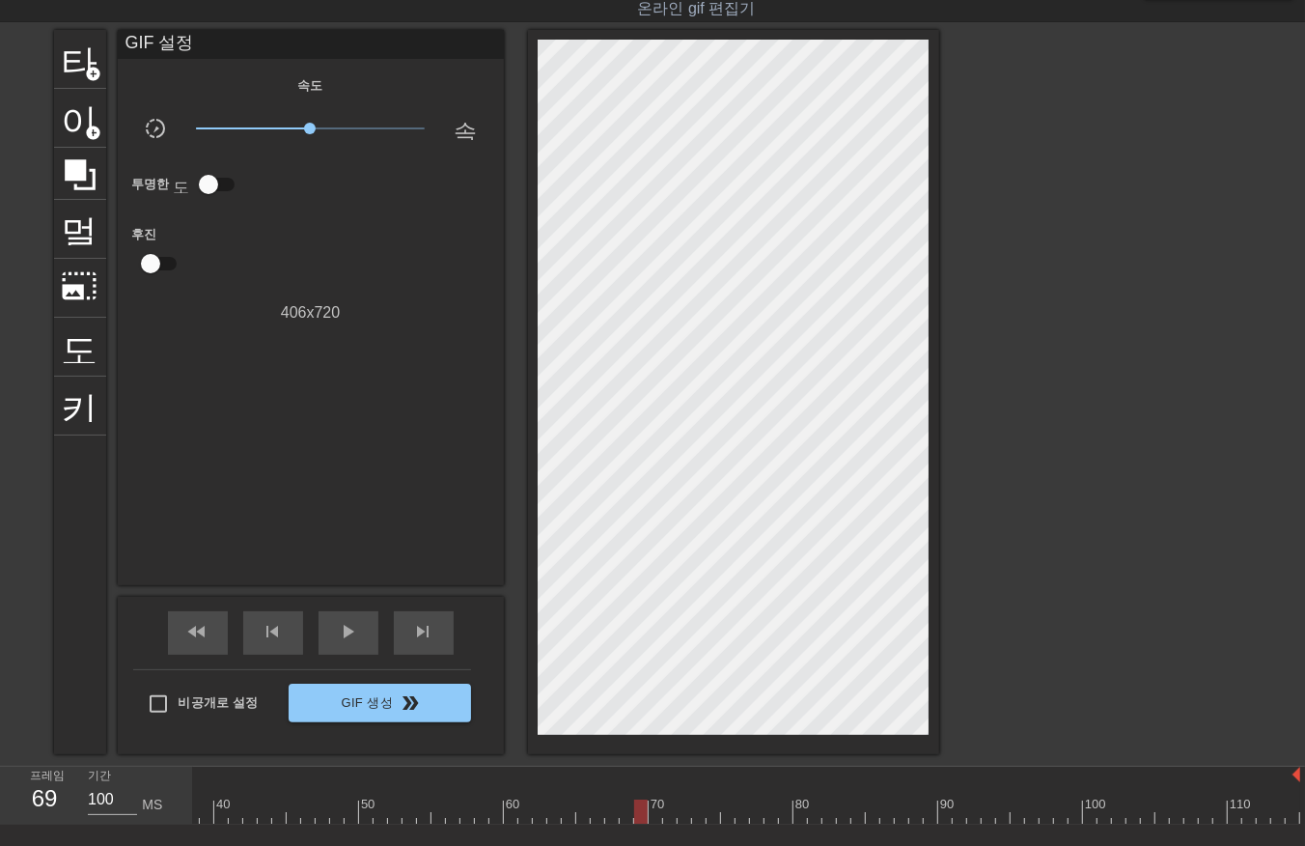
click at [654, 813] on div at bounding box center [475, 811] width 1651 height 24
drag, startPoint x: 667, startPoint y: 807, endPoint x: 673, endPoint y: 819, distance: 13.0
click at [668, 812] on div at bounding box center [475, 811] width 1651 height 24
click at [682, 812] on div at bounding box center [475, 811] width 1651 height 24
click at [693, 812] on div at bounding box center [475, 811] width 1651 height 24
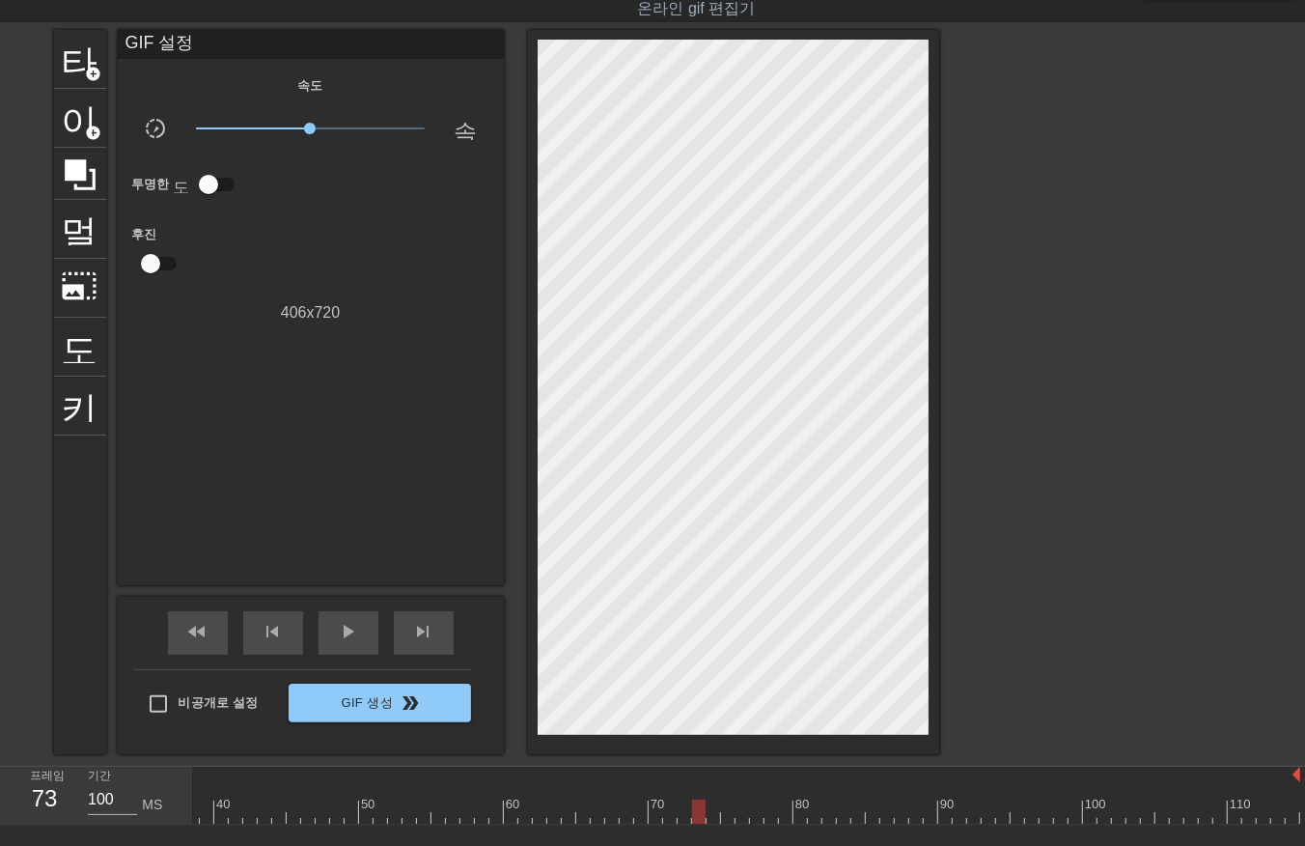
click at [710, 811] on div at bounding box center [475, 811] width 1651 height 24
click at [721, 816] on div at bounding box center [475, 811] width 1651 height 24
drag, startPoint x: 740, startPoint y: 811, endPoint x: 741, endPoint y: 821, distance: 9.7
click at [741, 821] on div at bounding box center [475, 811] width 1651 height 24
drag, startPoint x: 756, startPoint y: 809, endPoint x: 755, endPoint y: 819, distance: 9.7
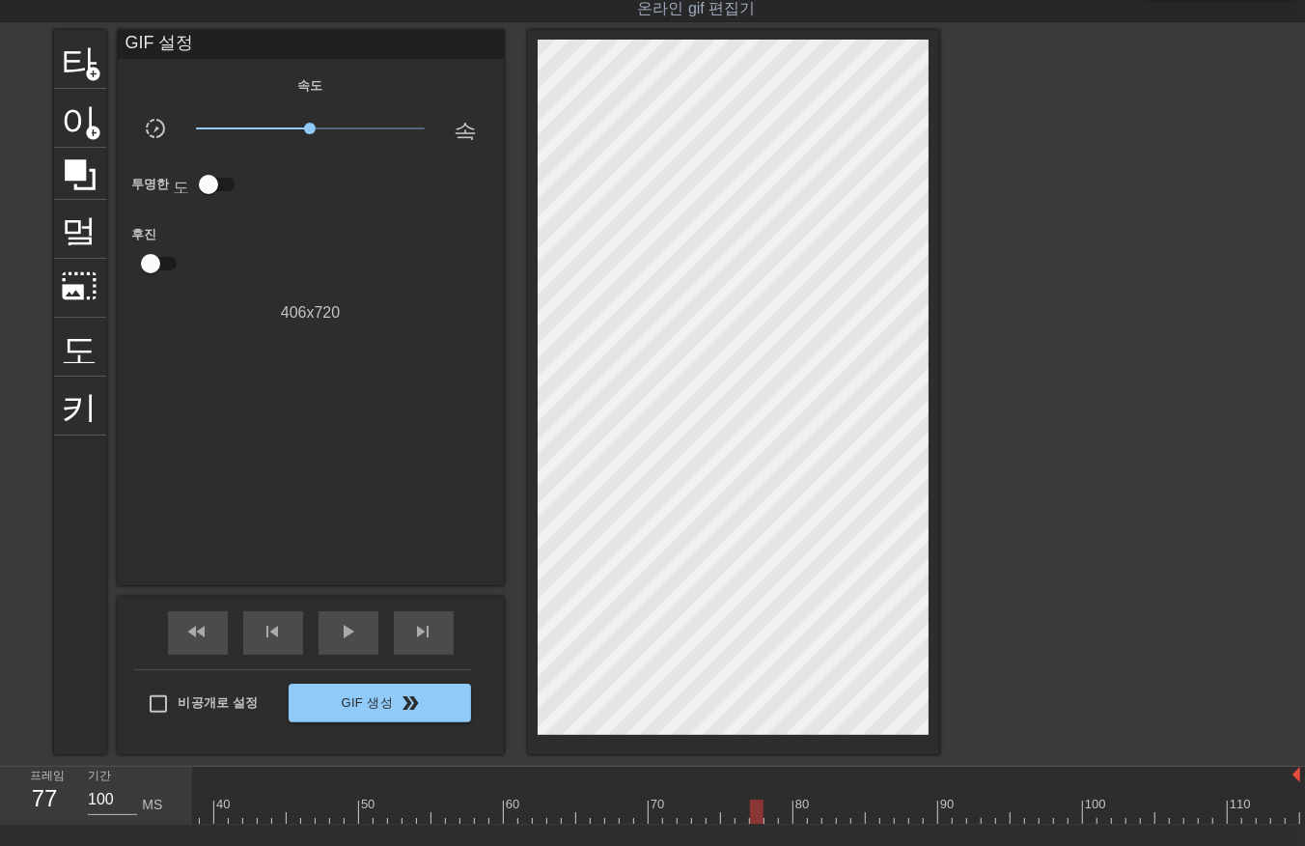
click at [755, 814] on div at bounding box center [475, 811] width 1651 height 24
drag, startPoint x: 767, startPoint y: 808, endPoint x: 774, endPoint y: 816, distance: 10.3
click at [768, 816] on div at bounding box center [475, 811] width 1651 height 24
drag, startPoint x: 783, startPoint y: 808, endPoint x: 782, endPoint y: 821, distance: 12.6
click at [782, 816] on div at bounding box center [475, 811] width 1651 height 24
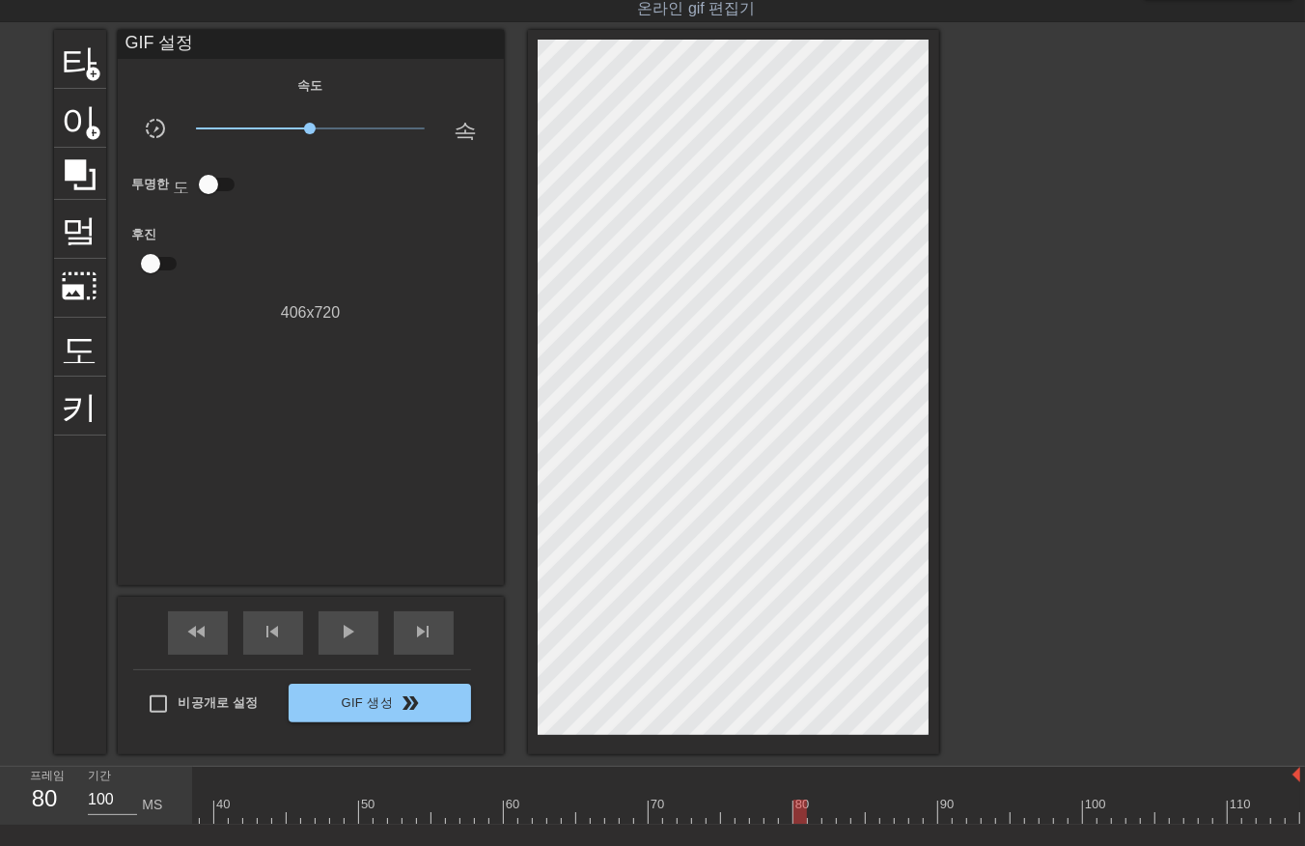
drag, startPoint x: 794, startPoint y: 811, endPoint x: 802, endPoint y: 818, distance: 10.3
click at [795, 811] on div at bounding box center [475, 811] width 1651 height 24
drag, startPoint x: 813, startPoint y: 809, endPoint x: 822, endPoint y: 817, distance: 11.6
click at [814, 814] on div at bounding box center [475, 811] width 1651 height 24
drag, startPoint x: 822, startPoint y: 805, endPoint x: 834, endPoint y: 816, distance: 15.7
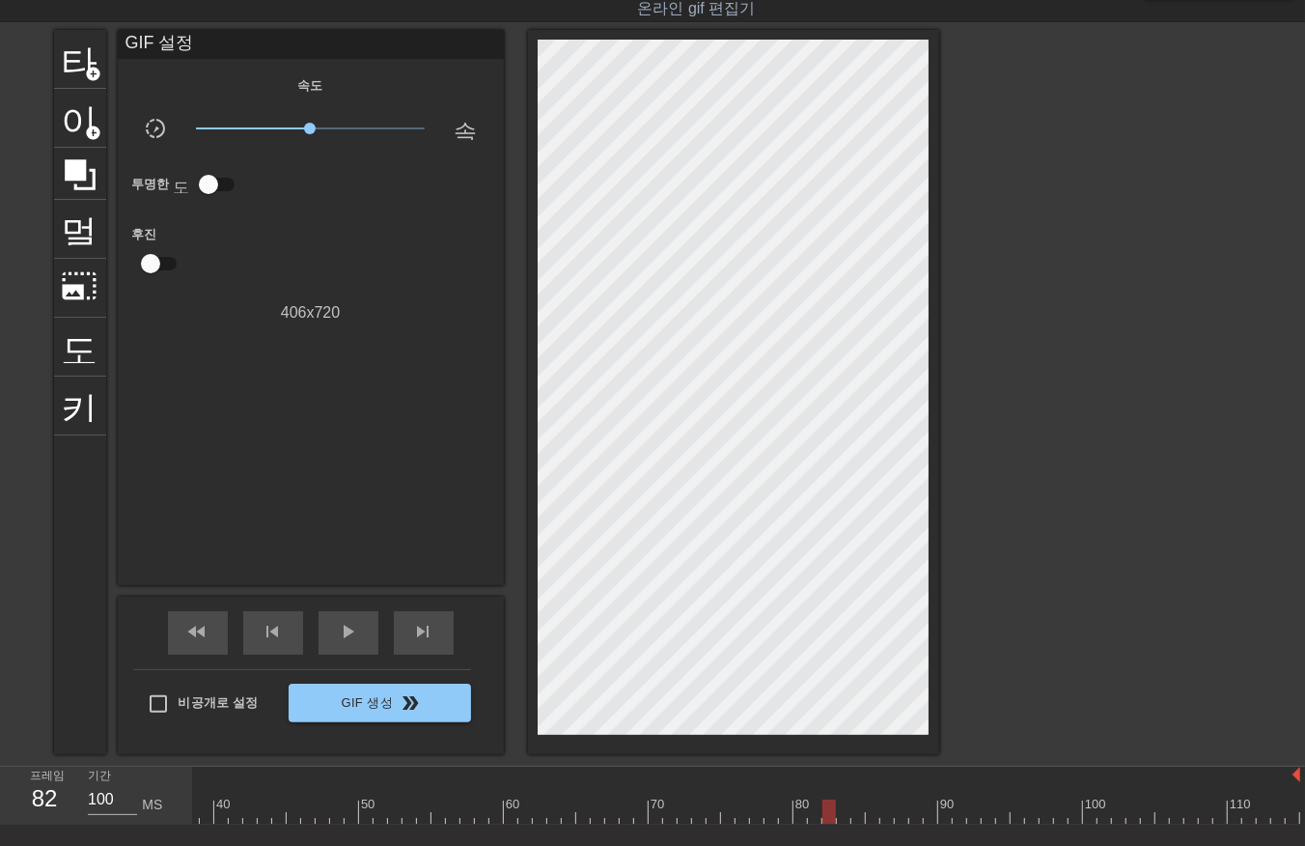
click at [824, 815] on div at bounding box center [475, 811] width 1651 height 24
drag, startPoint x: 840, startPoint y: 808, endPoint x: 850, endPoint y: 811, distance: 10.1
click at [841, 809] on div at bounding box center [475, 811] width 1651 height 24
drag, startPoint x: 852, startPoint y: 807, endPoint x: 861, endPoint y: 821, distance: 16.1
click at [855, 818] on div at bounding box center [475, 811] width 1651 height 24
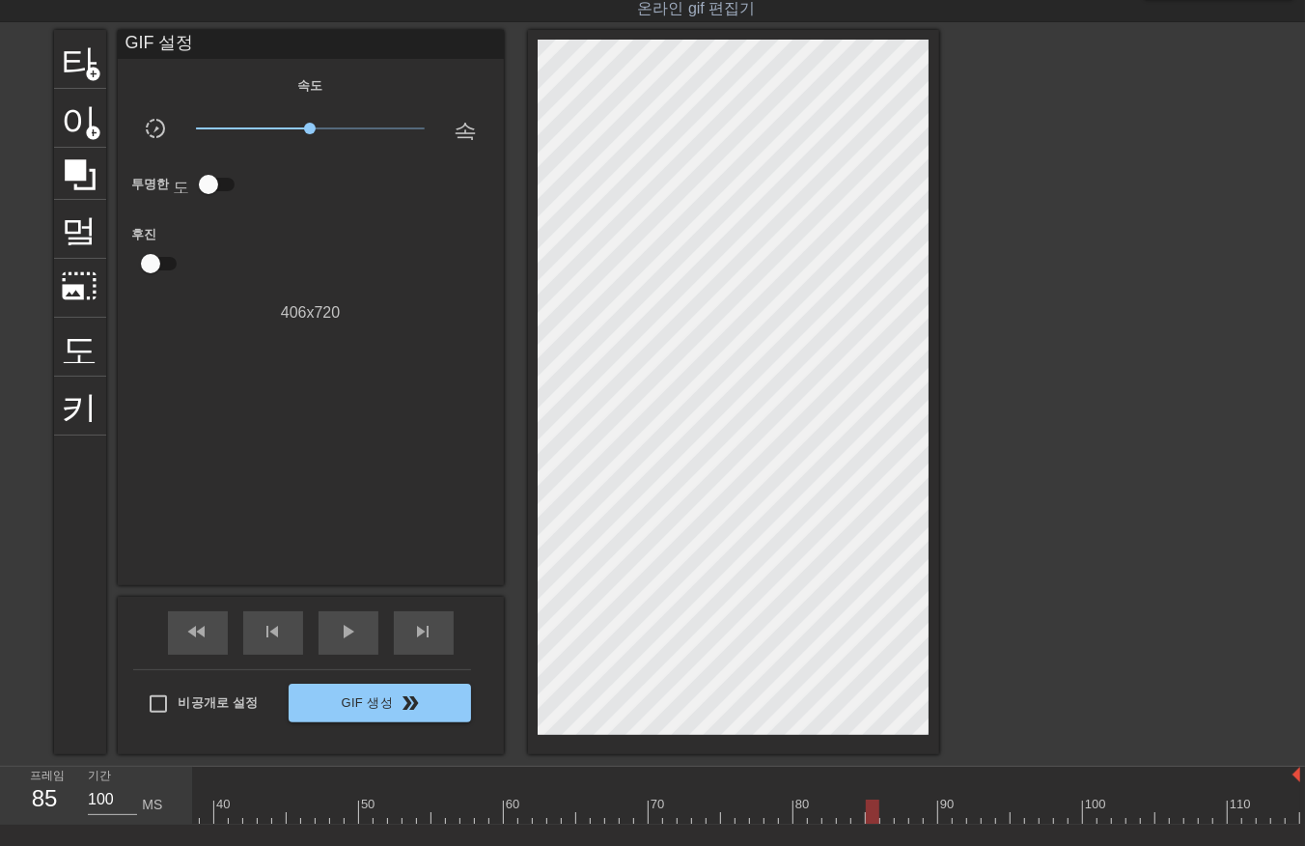
click at [872, 818] on div at bounding box center [475, 811] width 1651 height 24
click at [881, 813] on div at bounding box center [475, 811] width 1651 height 24
click at [899, 817] on div at bounding box center [475, 811] width 1651 height 24
drag, startPoint x: 913, startPoint y: 809, endPoint x: 915, endPoint y: 821, distance: 11.7
click at [914, 819] on div at bounding box center [475, 811] width 1651 height 24
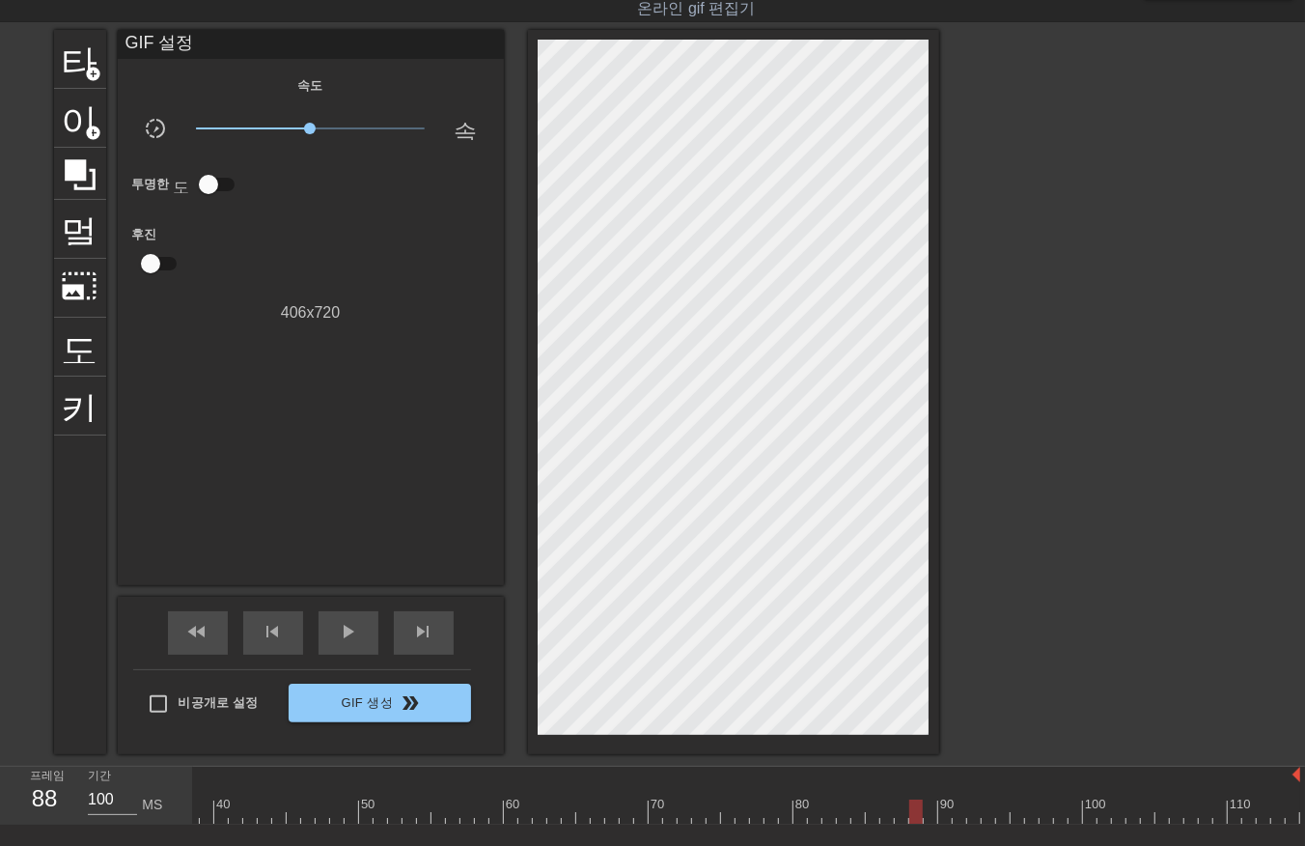
click at [924, 814] on div at bounding box center [475, 811] width 1651 height 24
drag, startPoint x: 942, startPoint y: 807, endPoint x: 943, endPoint y: 819, distance: 11.6
click at [942, 814] on div at bounding box center [475, 811] width 1651 height 24
click at [958, 811] on div at bounding box center [475, 811] width 1651 height 24
drag, startPoint x: 968, startPoint y: 811, endPoint x: 976, endPoint y: 833, distance: 23.5
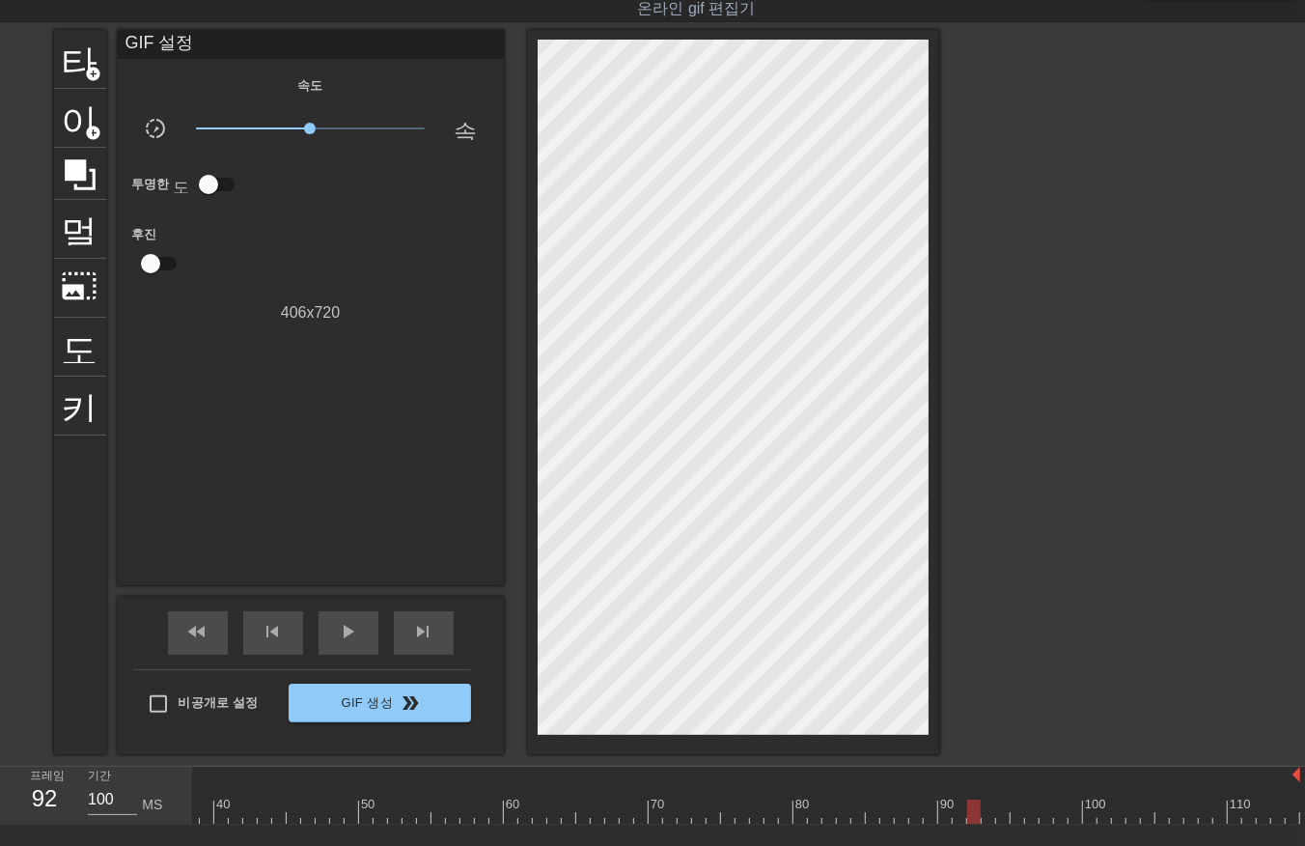
click at [968, 819] on div at bounding box center [475, 811] width 1651 height 24
drag, startPoint x: 985, startPoint y: 806, endPoint x: 994, endPoint y: 822, distance: 18.2
click at [989, 819] on div at bounding box center [475, 811] width 1651 height 24
click at [1000, 815] on div at bounding box center [475, 811] width 1651 height 24
drag, startPoint x: 1016, startPoint y: 809, endPoint x: 1018, endPoint y: 825, distance: 16.7
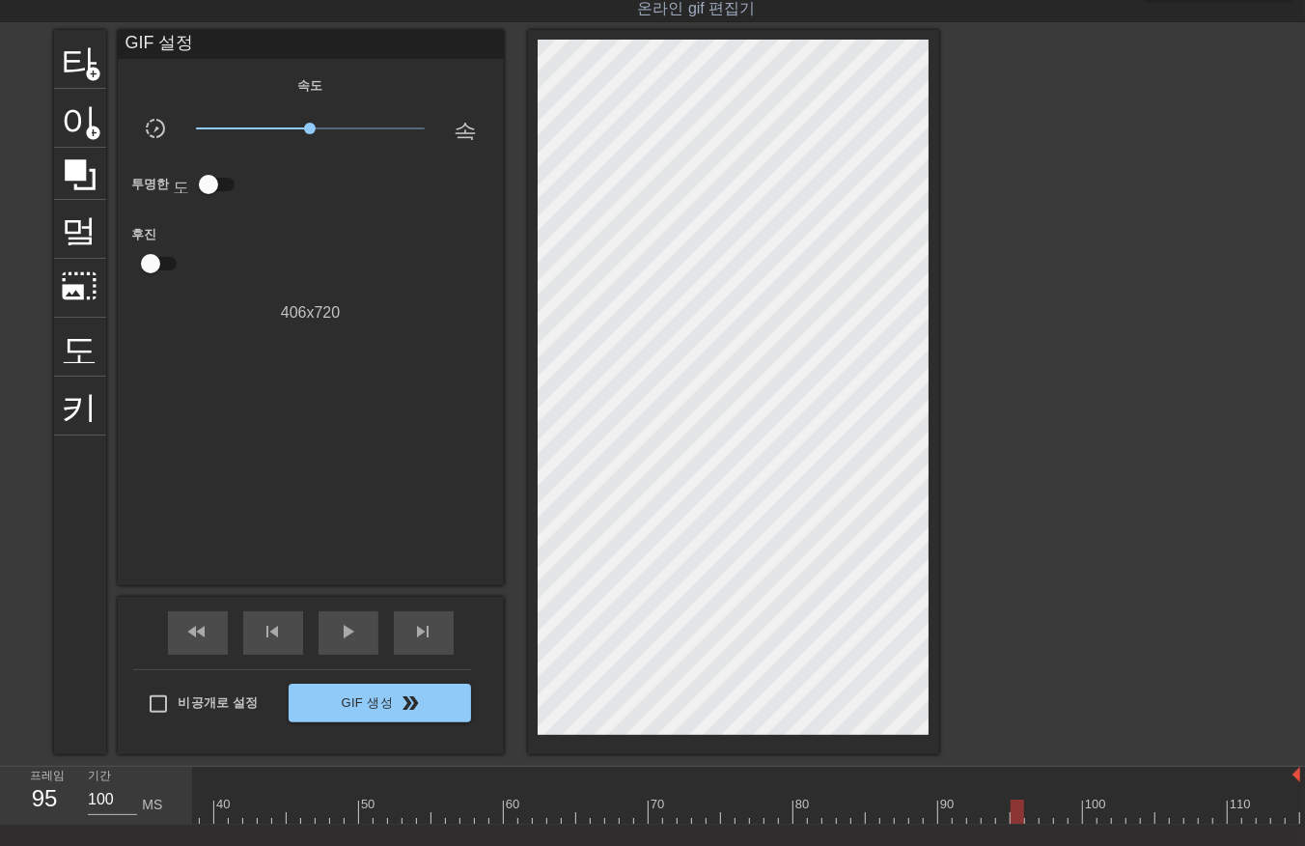
click at [1014, 817] on div at bounding box center [475, 811] width 1651 height 24
drag, startPoint x: 1028, startPoint y: 808, endPoint x: 1033, endPoint y: 822, distance: 14.4
click at [1028, 818] on div at bounding box center [475, 811] width 1651 height 24
drag, startPoint x: 1040, startPoint y: 806, endPoint x: 1053, endPoint y: 821, distance: 19.8
click at [1044, 816] on div at bounding box center [475, 811] width 1651 height 24
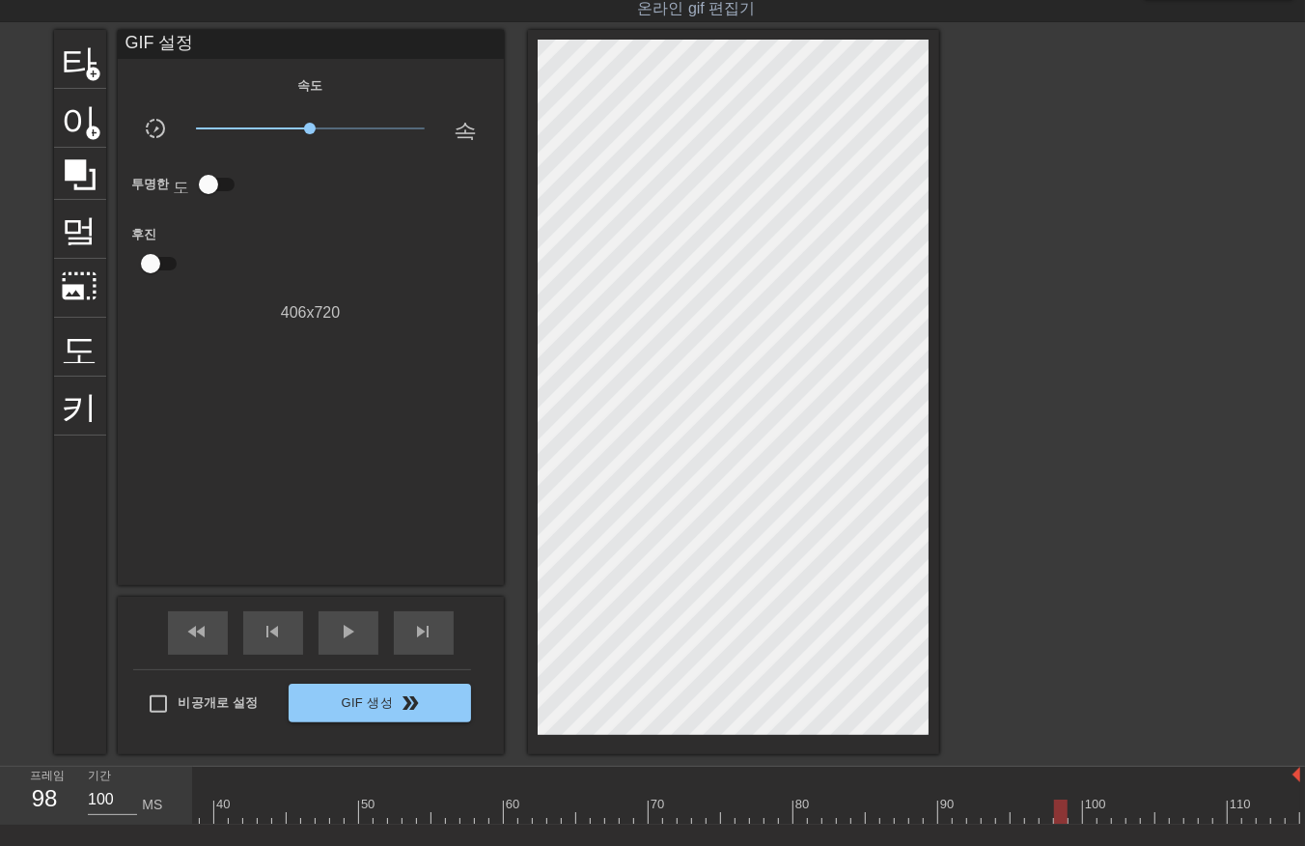
click at [1059, 818] on div at bounding box center [475, 811] width 1651 height 24
click at [1068, 818] on div at bounding box center [475, 811] width 1651 height 24
drag, startPoint x: 1087, startPoint y: 813, endPoint x: 1091, endPoint y: 823, distance: 11.3
click at [1087, 818] on div at bounding box center [475, 811] width 1651 height 24
drag, startPoint x: 1102, startPoint y: 809, endPoint x: 1116, endPoint y: 823, distance: 19.8
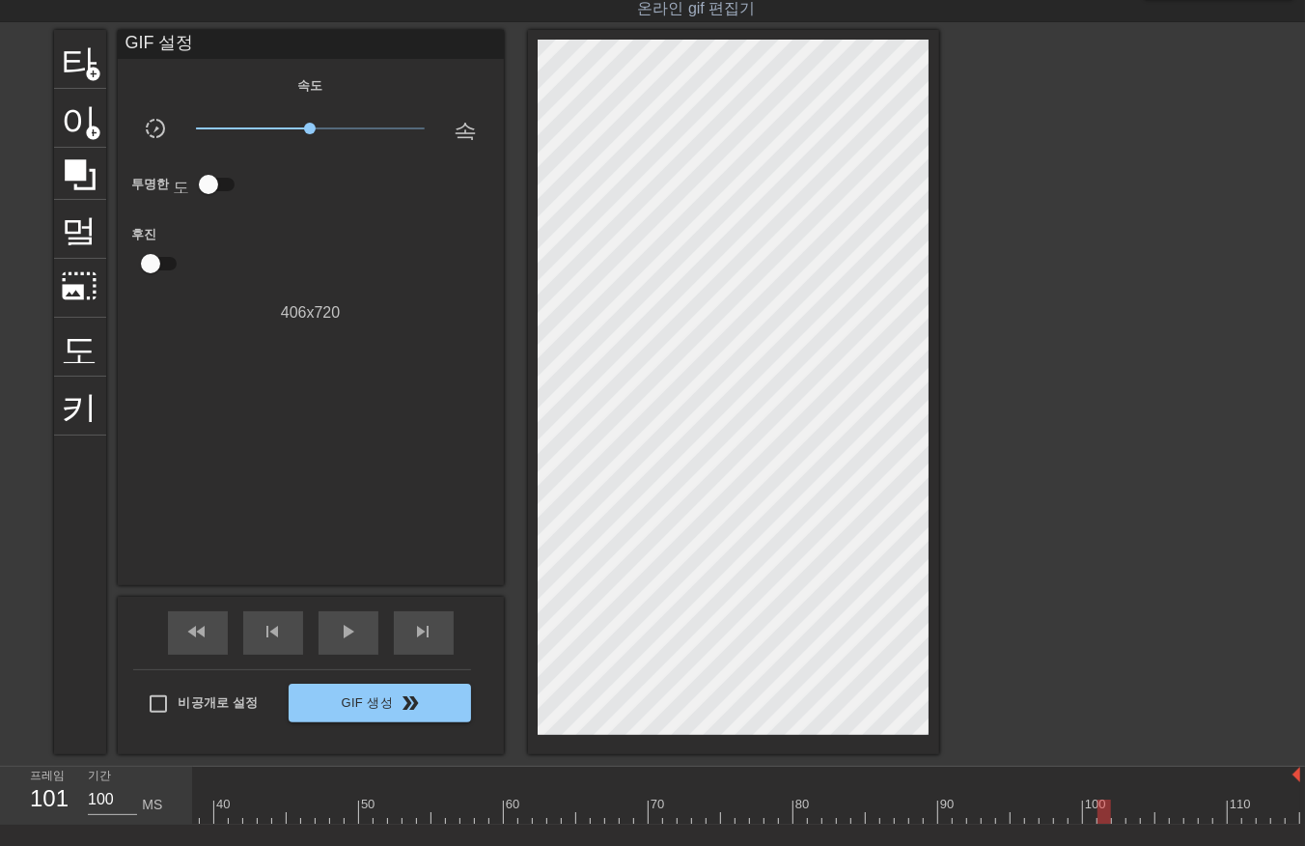
click at [1103, 814] on div at bounding box center [475, 811] width 1651 height 24
drag, startPoint x: 1116, startPoint y: 806, endPoint x: 1116, endPoint y: 817, distance: 10.6
click at [1116, 815] on div at bounding box center [475, 811] width 1651 height 24
drag, startPoint x: 1125, startPoint y: 809, endPoint x: 1140, endPoint y: 830, distance: 26.3
click at [1128, 818] on div at bounding box center [475, 811] width 1651 height 24
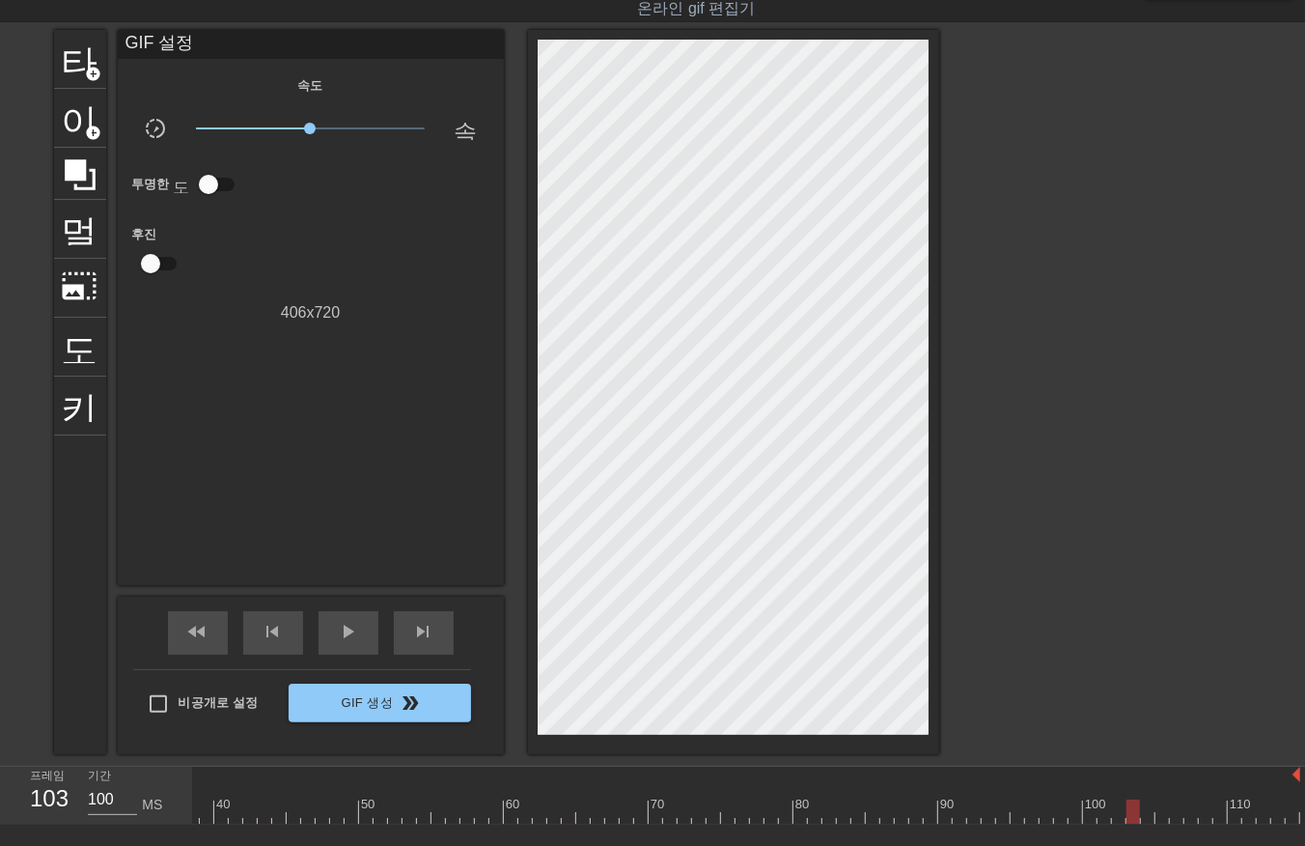
drag, startPoint x: 1142, startPoint y: 807, endPoint x: 1143, endPoint y: 818, distance: 10.7
click at [1142, 818] on div at bounding box center [475, 811] width 1651 height 24
click at [1158, 812] on div at bounding box center [475, 811] width 1651 height 24
drag, startPoint x: 1171, startPoint y: 808, endPoint x: 1175, endPoint y: 826, distance: 18.7
click at [1166, 816] on div at bounding box center [475, 811] width 1651 height 24
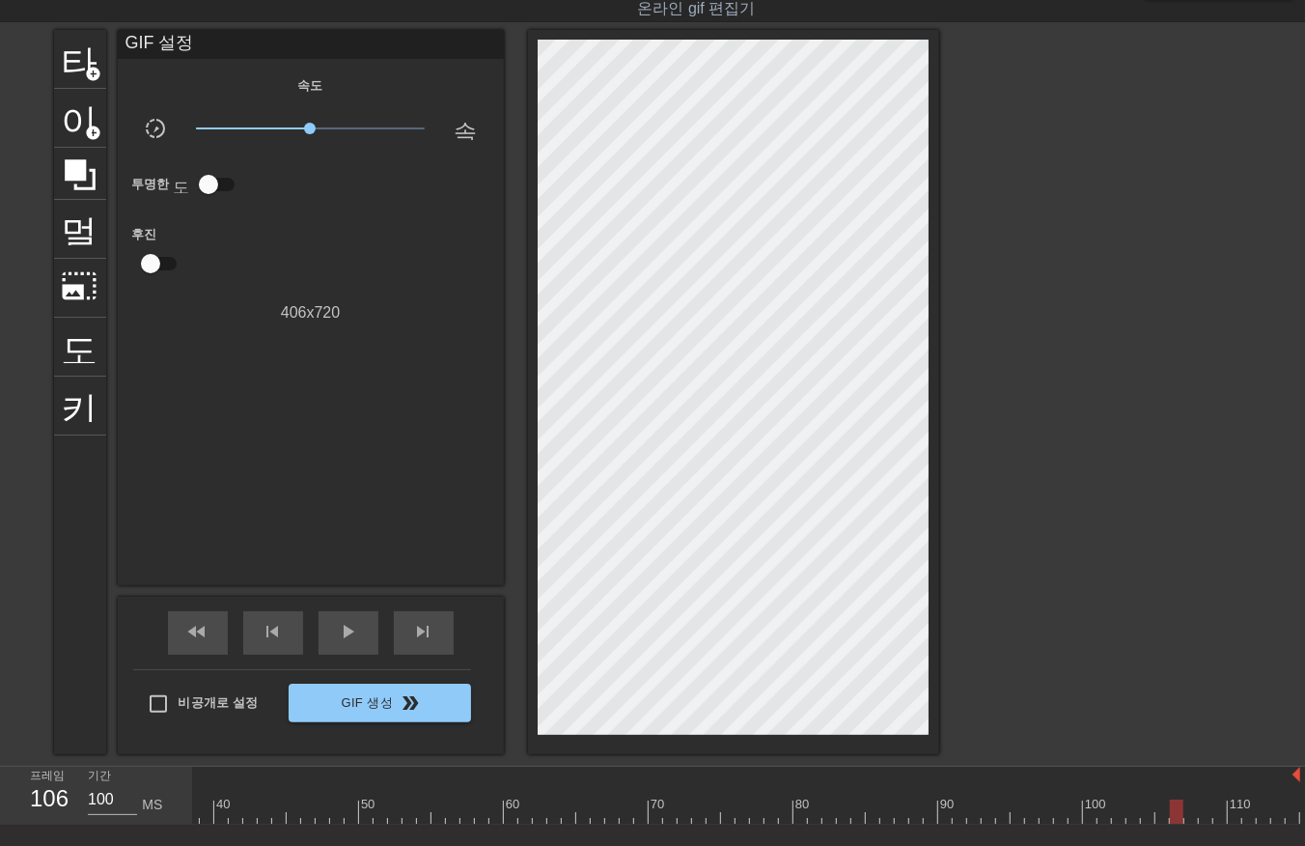
drag, startPoint x: 1173, startPoint y: 808, endPoint x: 1135, endPoint y: 840, distance: 49.3
click at [1173, 809] on div at bounding box center [475, 811] width 1651 height 24
click at [1189, 811] on div at bounding box center [475, 811] width 1651 height 24
drag, startPoint x: 1207, startPoint y: 805, endPoint x: 1217, endPoint y: 822, distance: 19.5
click at [1205, 812] on div at bounding box center [475, 811] width 1651 height 24
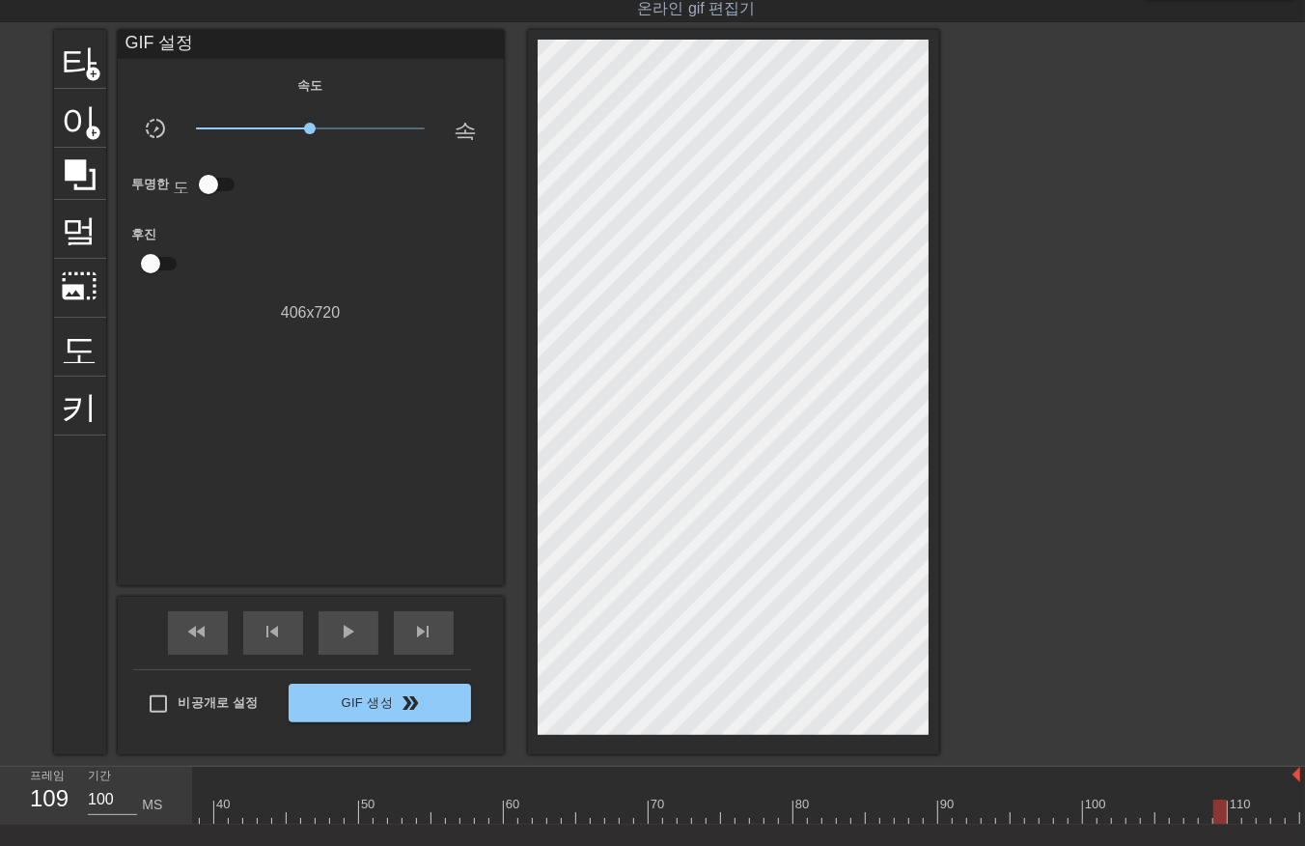
drag, startPoint x: 1218, startPoint y: 806, endPoint x: 1231, endPoint y: 814, distance: 14.7
click at [1224, 814] on div at bounding box center [475, 811] width 1651 height 24
drag, startPoint x: 1232, startPoint y: 813, endPoint x: 1245, endPoint y: 826, distance: 19.1
click at [1232, 819] on div at bounding box center [475, 811] width 1651 height 24
drag, startPoint x: 1250, startPoint y: 812, endPoint x: 1253, endPoint y: 827, distance: 15.7
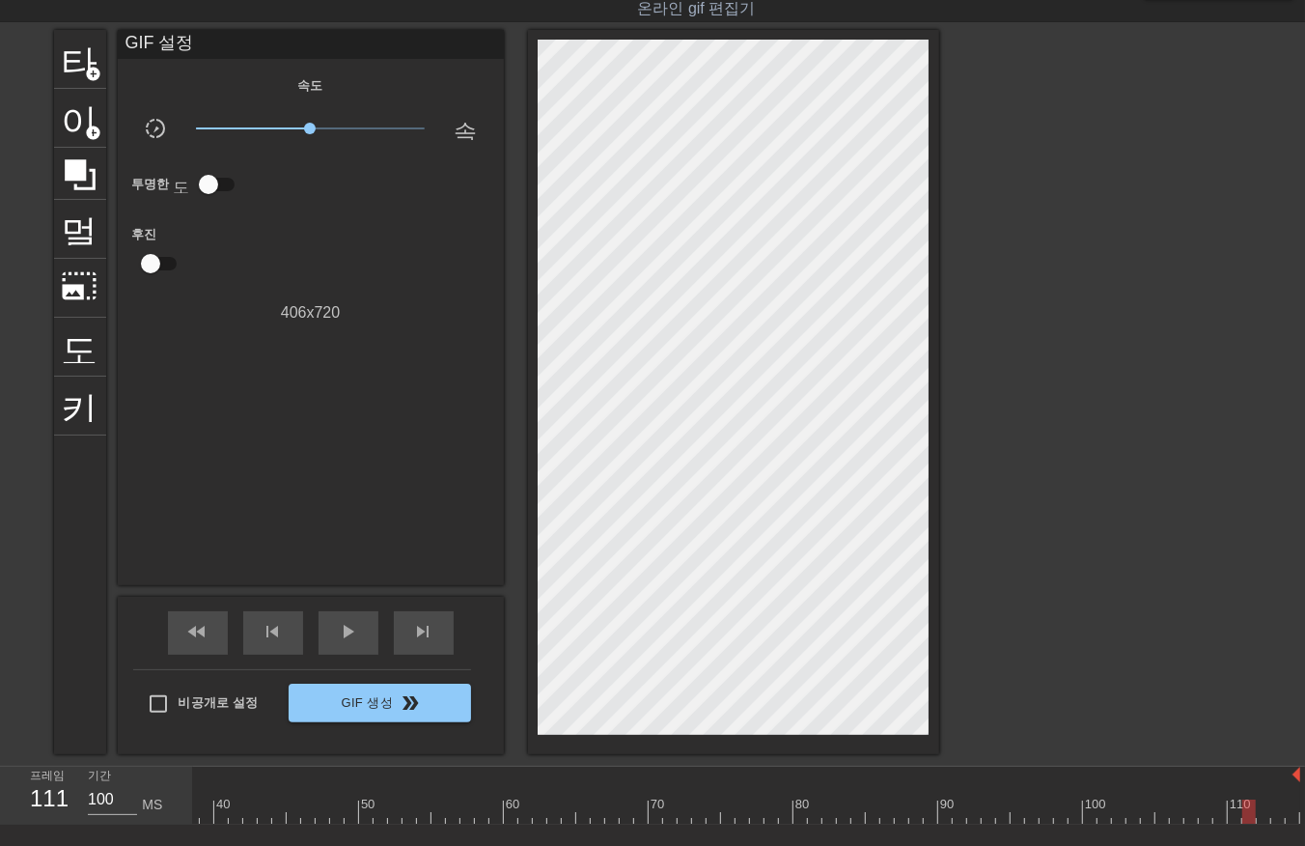
click at [1248, 815] on div at bounding box center [475, 811] width 1651 height 24
drag, startPoint x: 1263, startPoint y: 814, endPoint x: 1265, endPoint y: 824, distance: 10.8
click at [1265, 824] on div "10 20 30 40 50 60 70 80 90 100 110" at bounding box center [749, 795] width 1112 height 58
drag, startPoint x: 1271, startPoint y: 808, endPoint x: 1287, endPoint y: 818, distance: 18.2
click at [1275, 817] on div at bounding box center [475, 811] width 1651 height 24
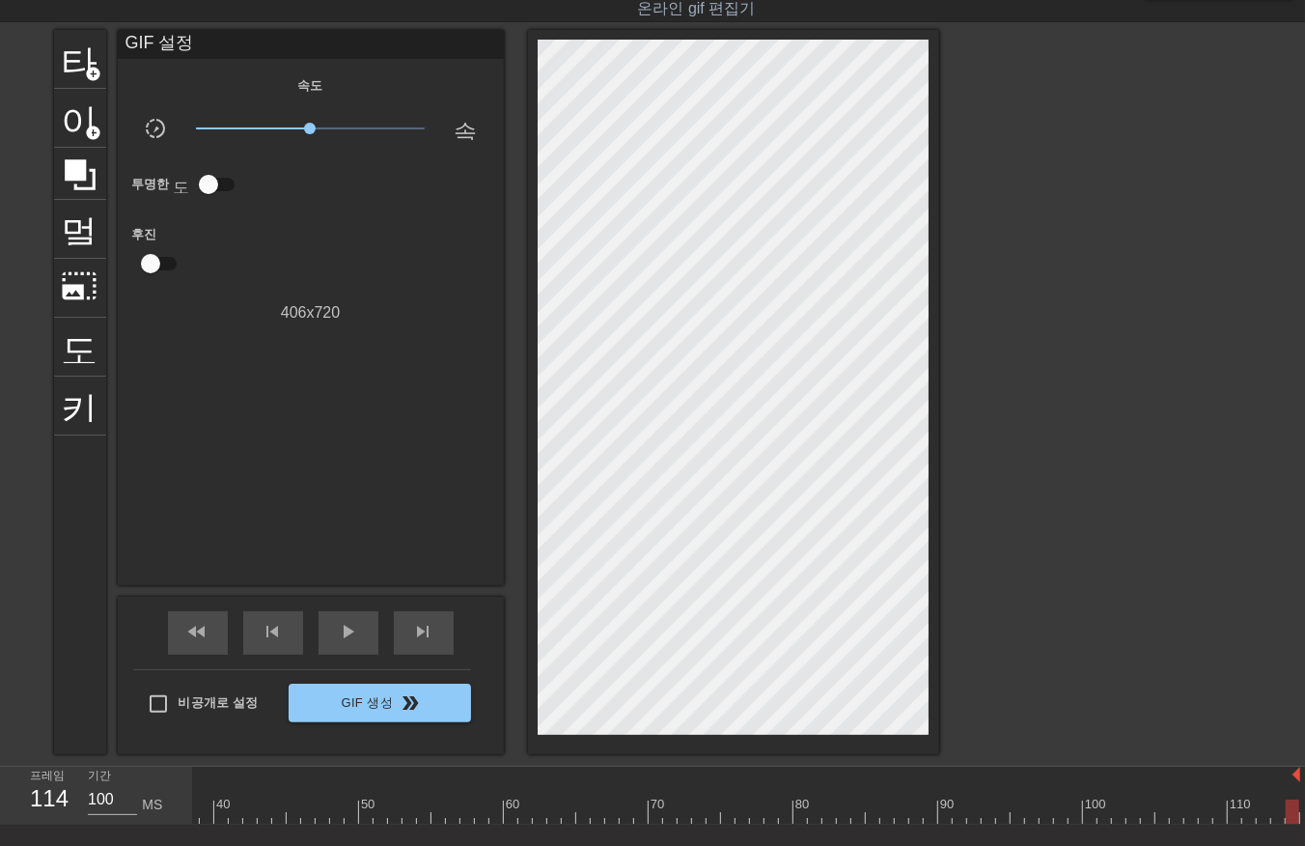
click at [1290, 817] on div at bounding box center [475, 811] width 1651 height 24
